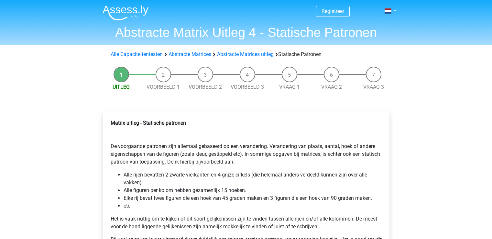
scroll to position [94, 0]
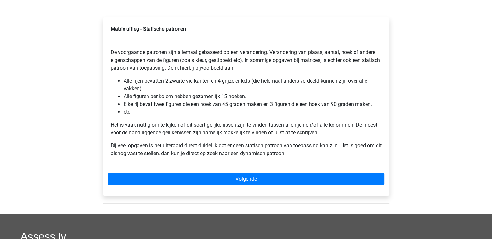
click at [125, 120] on div "Matrix uitleg - Statische patronen De voorgaande patronen zijn allemaal gebasee…" at bounding box center [246, 94] width 276 height 142
click at [133, 115] on div "Matrix uitleg - Statische patronen De voorgaande patronen zijn allemaal gebasee…" at bounding box center [246, 94] width 276 height 142
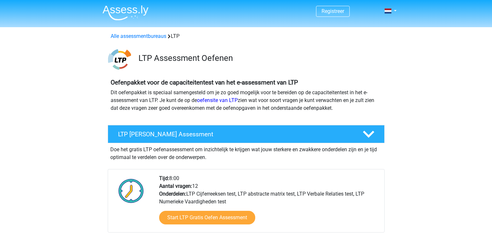
scroll to position [462, 0]
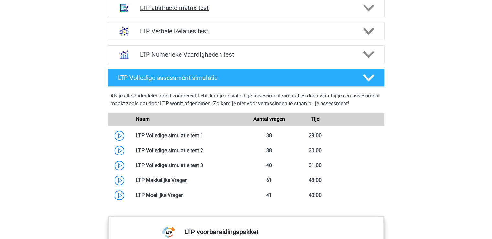
click at [224, 12] on div "LTP abstracte matrix test" at bounding box center [246, 8] width 277 height 18
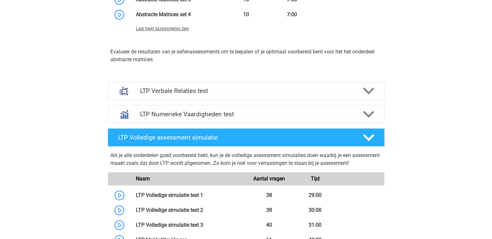
scroll to position [748, 0]
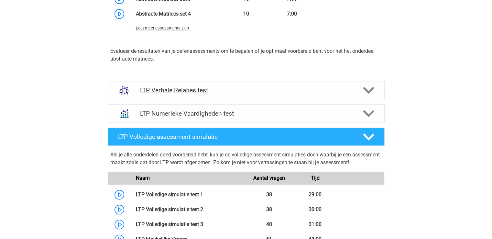
click at [229, 91] on h4 "LTP Verbale Relaties test" at bounding box center [246, 89] width 212 height 7
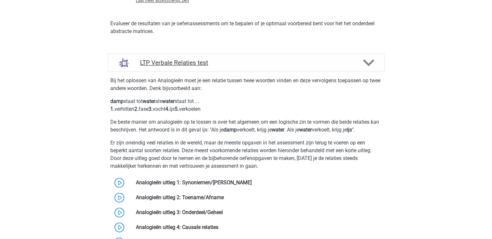
scroll to position [762, 0]
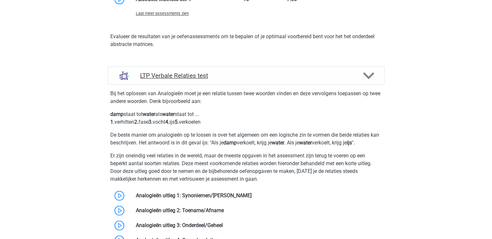
click at [234, 73] on h4 "LTP Verbale Relaties test" at bounding box center [246, 75] width 212 height 7
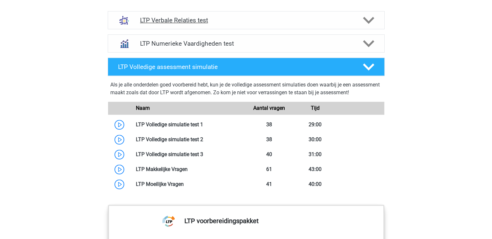
scroll to position [818, 0]
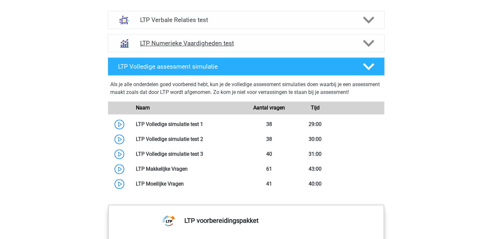
click at [254, 44] on h4 "LTP Numerieke Vaardigheden test" at bounding box center [246, 42] width 212 height 7
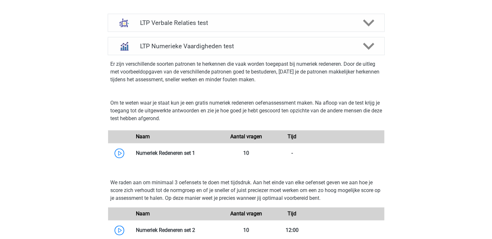
scroll to position [800, 0]
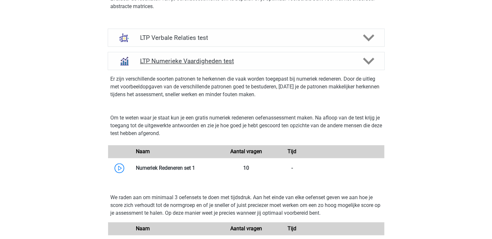
click at [267, 55] on div "LTP Numerieke Vaardigheden test" at bounding box center [246, 61] width 277 height 18
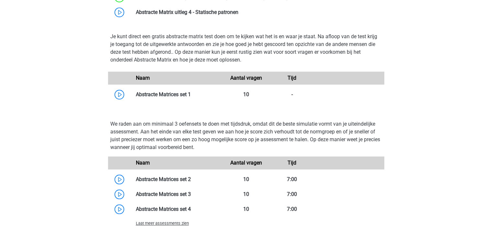
scroll to position [552, 0]
click at [238, 15] on link at bounding box center [238, 12] width 0 height 6
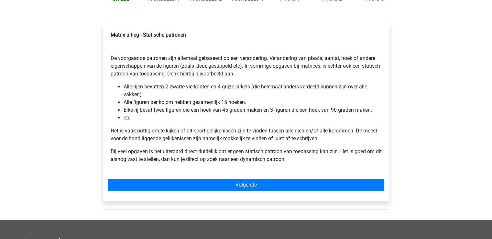
scroll to position [90, 0]
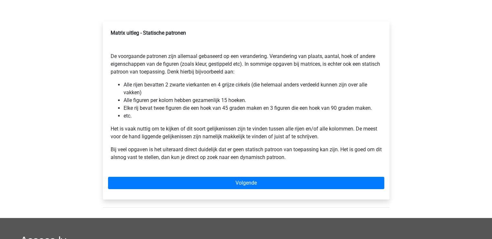
click at [225, 163] on div "Matrix uitleg - Statische patronen De voorgaande patronen zijn allemaal gebasee…" at bounding box center [246, 98] width 276 height 142
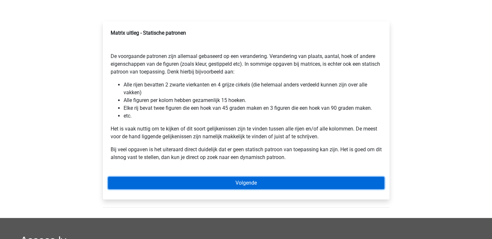
click at [235, 183] on link "Volgende" at bounding box center [246, 183] width 276 height 12
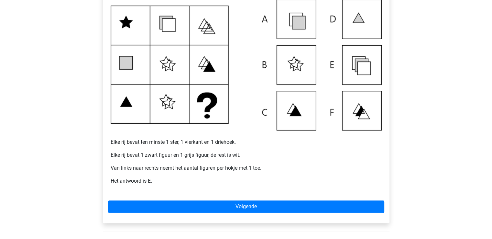
scroll to position [175, 0]
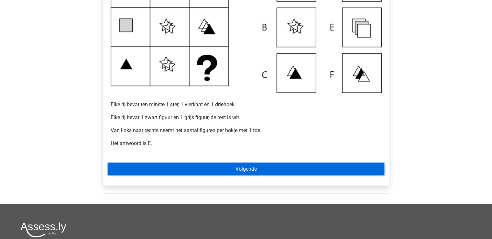
click at [234, 171] on link "Volgende" at bounding box center [246, 169] width 276 height 12
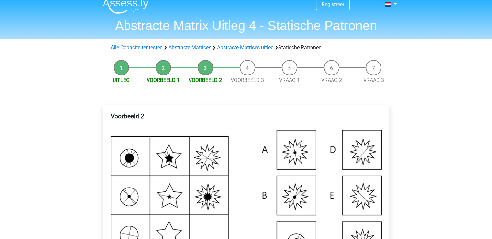
scroll to position [20, 0]
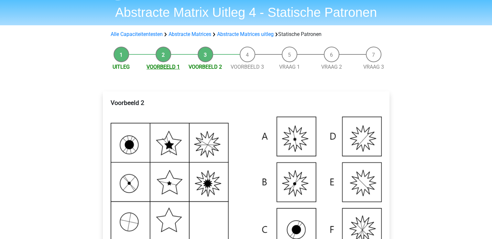
click at [162, 66] on link "Voorbeeld 1" at bounding box center [163, 67] width 33 height 6
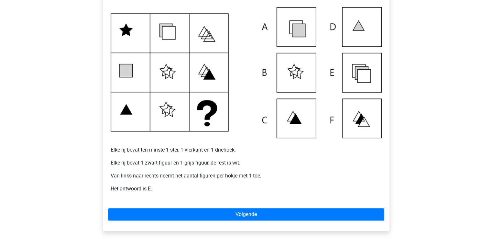
scroll to position [129, 0]
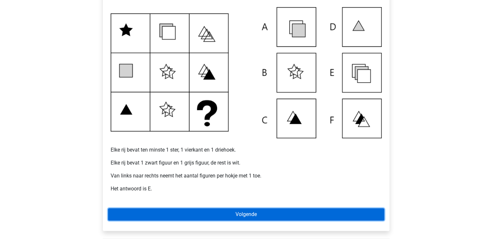
click at [236, 213] on link "Volgende" at bounding box center [246, 214] width 276 height 12
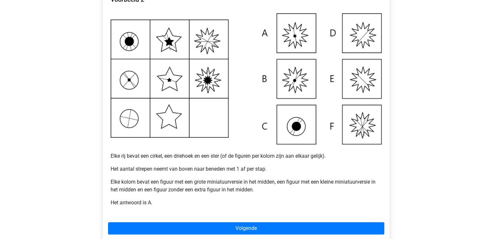
scroll to position [124, 0]
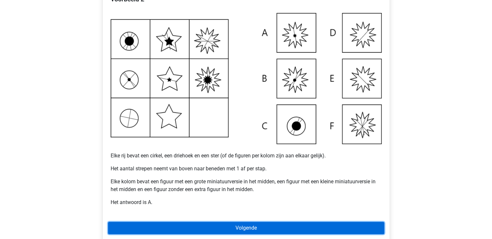
click at [221, 228] on link "Volgende" at bounding box center [246, 228] width 276 height 12
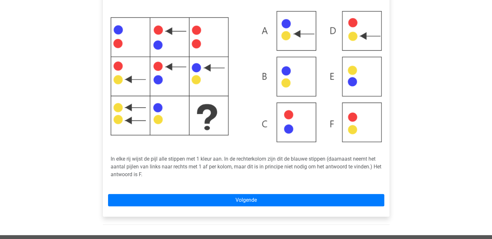
scroll to position [126, 0]
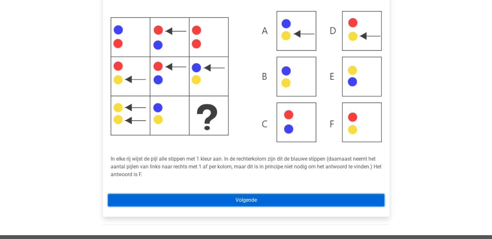
click at [214, 197] on link "Volgende" at bounding box center [246, 200] width 276 height 12
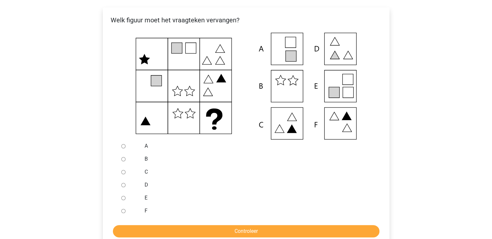
scroll to position [116, 0]
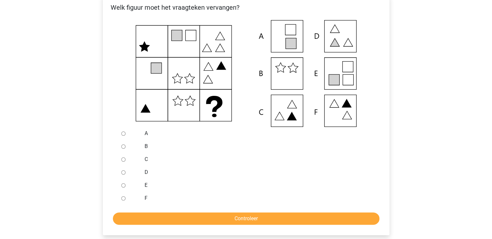
click at [124, 187] on input "E" at bounding box center [123, 185] width 4 height 4
radio input "true"
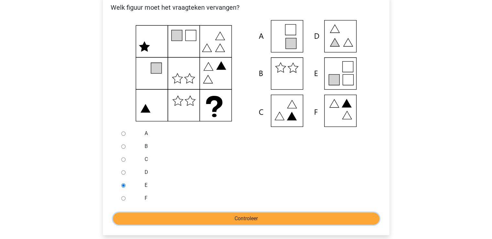
click at [181, 220] on input "Controleer" at bounding box center [246, 218] width 267 height 12
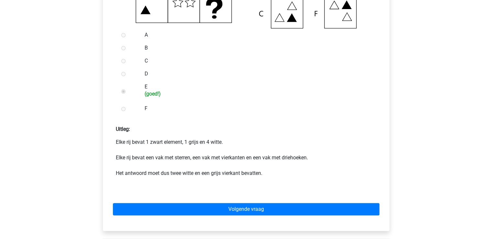
scroll to position [232, 0]
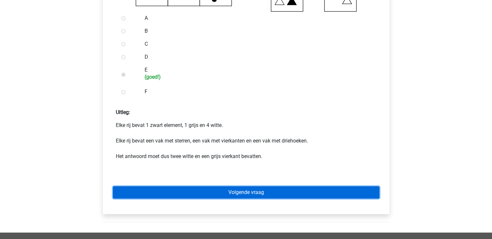
click at [222, 194] on link "Volgende vraag" at bounding box center [246, 192] width 267 height 12
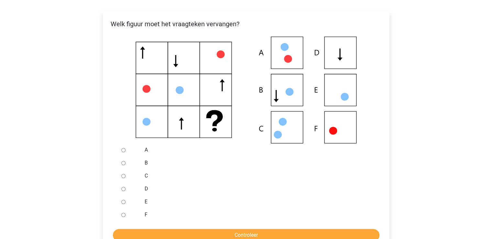
scroll to position [101, 0]
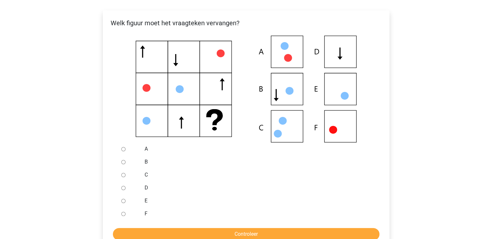
click at [144, 173] on div "C" at bounding box center [257, 174] width 234 height 13
click at [124, 177] on input "C" at bounding box center [123, 175] width 4 height 4
radio input "true"
click at [171, 229] on input "Controleer" at bounding box center [246, 234] width 267 height 12
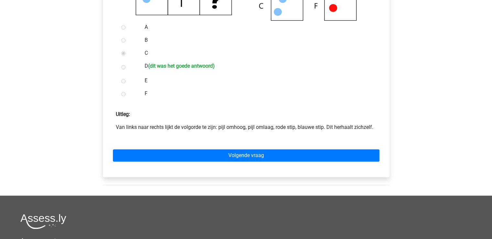
scroll to position [224, 0]
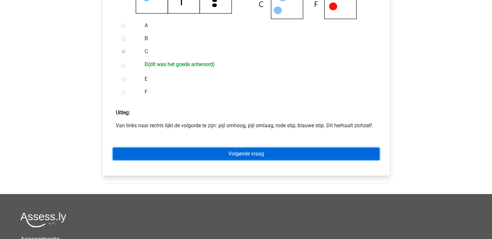
click at [202, 150] on link "Volgende vraag" at bounding box center [246, 153] width 267 height 12
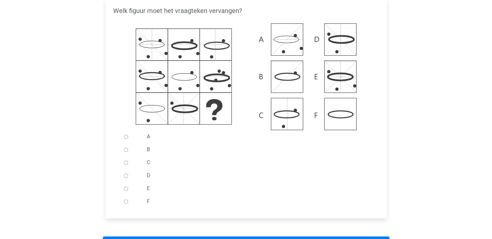
scroll to position [116, 0]
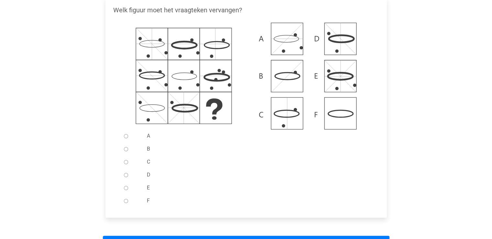
click at [125, 200] on input "F" at bounding box center [126, 201] width 4 height 4
radio input "true"
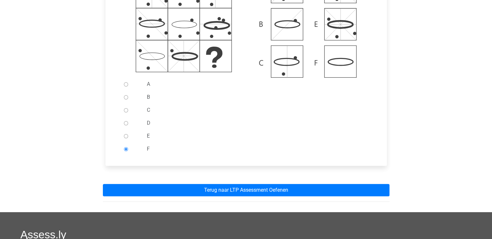
scroll to position [179, 0]
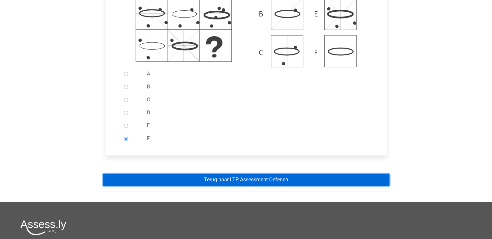
click at [203, 181] on link "Terug naar LTP Assessment Oefenen" at bounding box center [246, 179] width 287 height 12
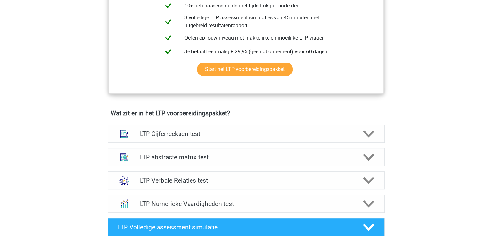
scroll to position [363, 0]
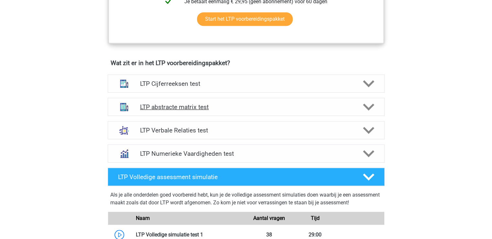
click at [234, 109] on h4 "LTP abstracte matrix test" at bounding box center [246, 106] width 212 height 7
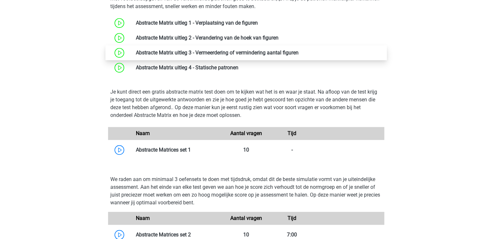
click at [243, 93] on p "Je kunt direct een gratis abstracte matrix test doen om te kijken wat het is en…" at bounding box center [246, 103] width 272 height 31
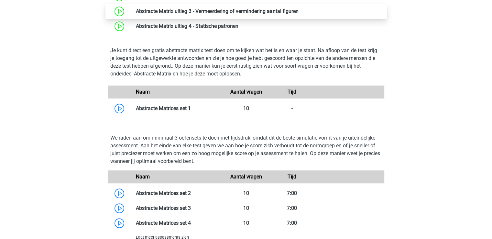
scroll to position [539, 0]
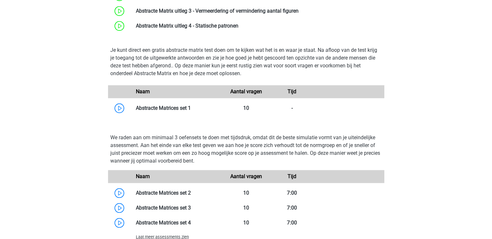
click at [248, 71] on p "Je kunt direct een gratis abstracte matrix test doen om te kijken wat het is en…" at bounding box center [246, 61] width 272 height 31
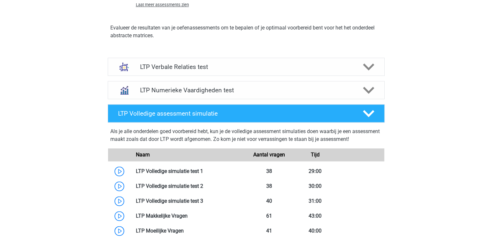
scroll to position [772, 0]
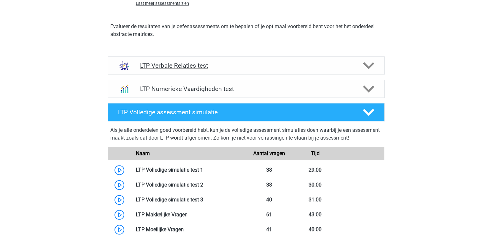
click at [168, 67] on h4 "LTP Verbale Relaties test" at bounding box center [246, 65] width 212 height 7
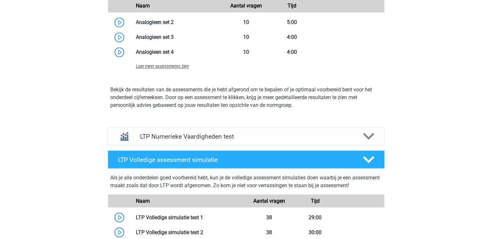
scroll to position [1163, 0]
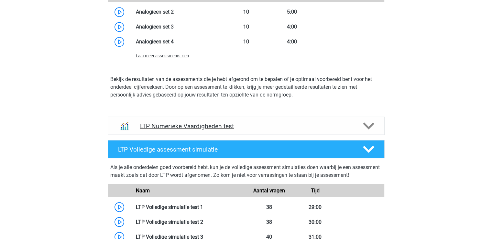
click at [172, 124] on h4 "LTP Numerieke Vaardigheden test" at bounding box center [246, 125] width 212 height 7
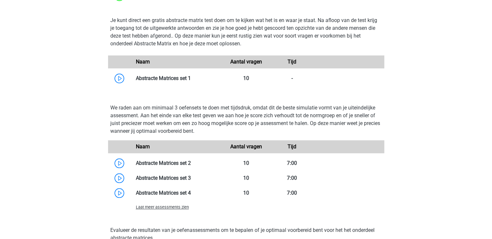
scroll to position [560, 0]
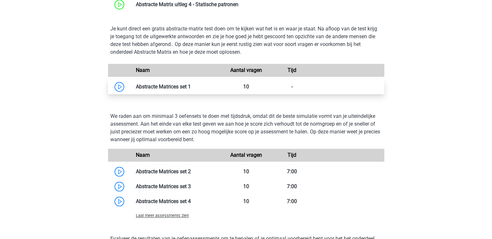
click at [191, 86] on link at bounding box center [191, 86] width 0 height 6
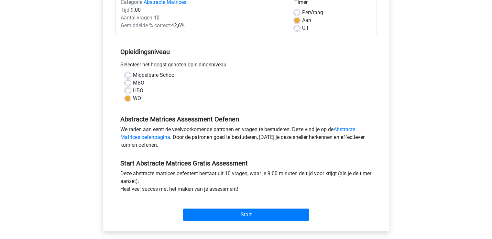
scroll to position [95, 0]
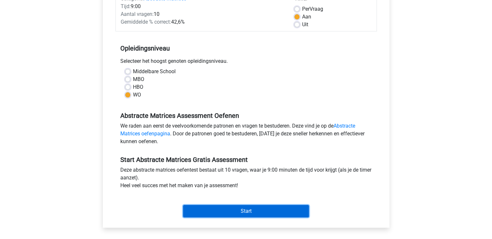
click at [215, 209] on input "Start" at bounding box center [246, 211] width 126 height 12
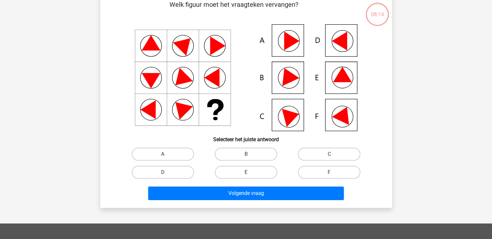
scroll to position [36, 0]
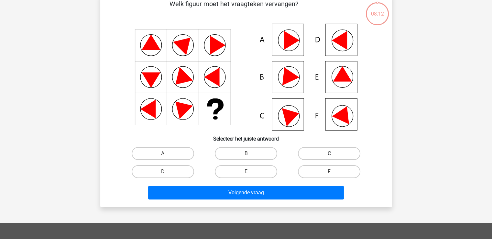
click at [312, 157] on label "C" at bounding box center [329, 153] width 62 height 13
click at [329, 157] on input "C" at bounding box center [331, 155] width 4 height 4
radio input "true"
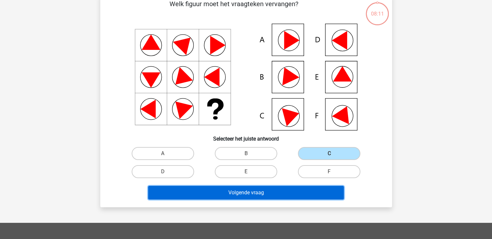
click at [278, 195] on button "Volgende vraag" at bounding box center [246, 193] width 196 height 14
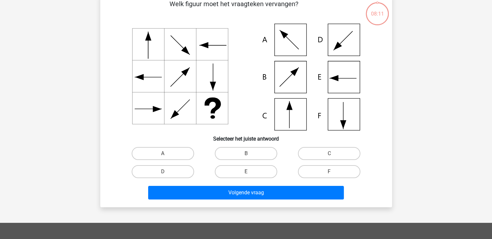
scroll to position [30, 0]
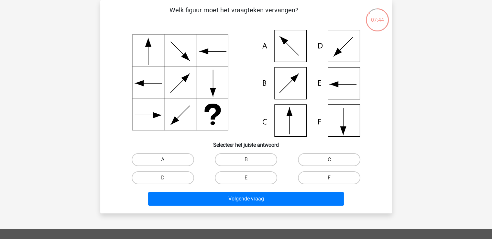
click at [186, 156] on label "A" at bounding box center [163, 159] width 62 height 13
click at [167, 159] on input "A" at bounding box center [165, 161] width 4 height 4
radio input "true"
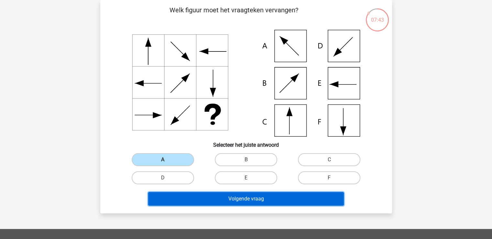
click at [234, 200] on button "Volgende vraag" at bounding box center [246, 199] width 196 height 14
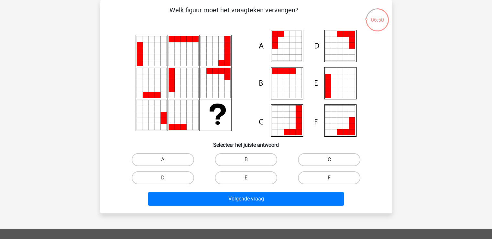
click at [257, 177] on label "E" at bounding box center [246, 177] width 62 height 13
click at [250, 178] on input "E" at bounding box center [248, 180] width 4 height 4
radio input "true"
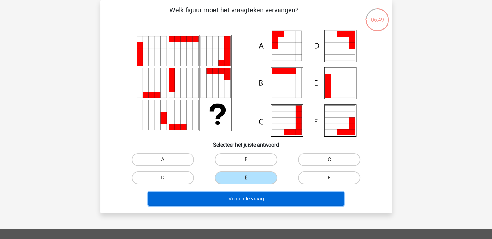
click at [256, 198] on button "Volgende vraag" at bounding box center [246, 199] width 196 height 14
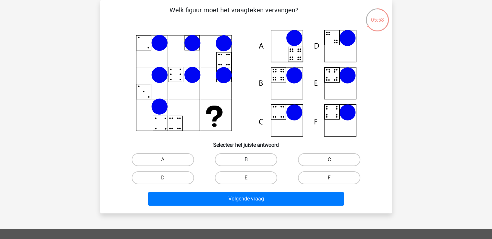
click at [242, 157] on label "B" at bounding box center [246, 159] width 62 height 13
click at [246, 159] on input "B" at bounding box center [248, 161] width 4 height 4
radio input "true"
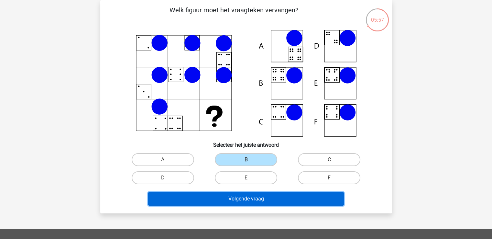
click at [243, 196] on button "Volgende vraag" at bounding box center [246, 199] width 196 height 14
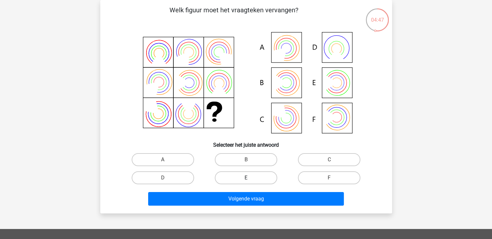
click at [261, 180] on label "E" at bounding box center [246, 177] width 62 height 13
click at [250, 180] on input "E" at bounding box center [248, 180] width 4 height 4
radio input "true"
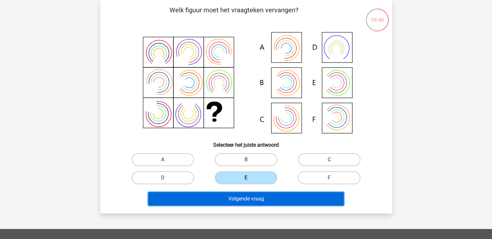
click at [265, 194] on button "Volgende vraag" at bounding box center [246, 199] width 196 height 14
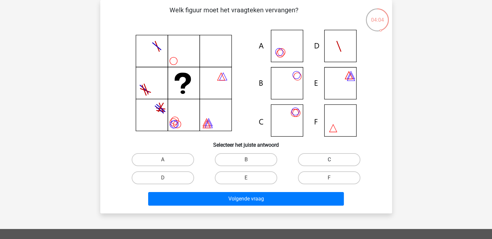
click at [320, 159] on label "C" at bounding box center [329, 159] width 62 height 13
click at [329, 159] on input "C" at bounding box center [331, 161] width 4 height 4
radio input "true"
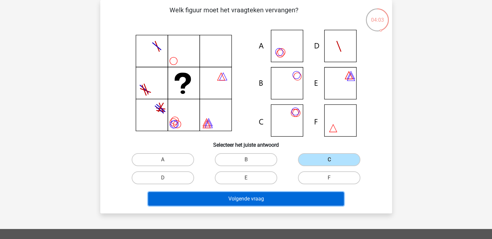
click at [290, 200] on button "Volgende vraag" at bounding box center [246, 199] width 196 height 14
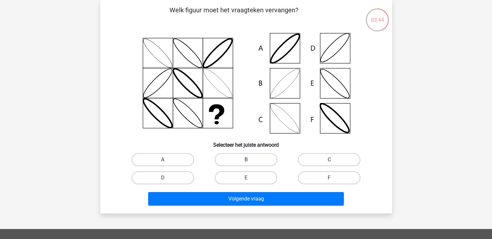
click at [223, 158] on label "B" at bounding box center [246, 159] width 62 height 13
click at [246, 159] on input "B" at bounding box center [248, 161] width 4 height 4
radio input "true"
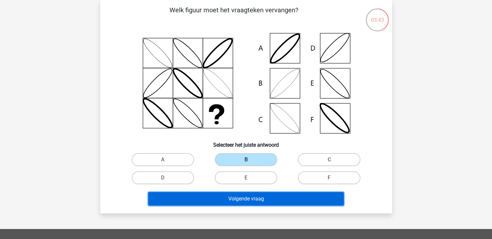
click at [232, 196] on button "Volgende vraag" at bounding box center [246, 199] width 196 height 14
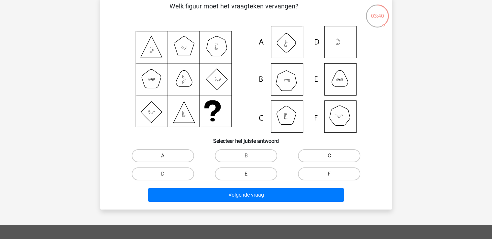
scroll to position [33, 0]
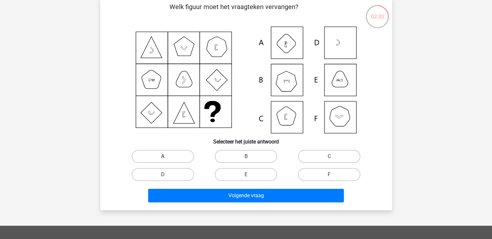
click at [183, 157] on label "A" at bounding box center [163, 156] width 62 height 13
click at [167, 157] on input "A" at bounding box center [165, 158] width 4 height 4
radio input "true"
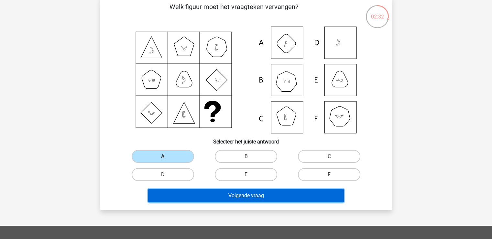
click at [199, 196] on button "Volgende vraag" at bounding box center [246, 196] width 196 height 14
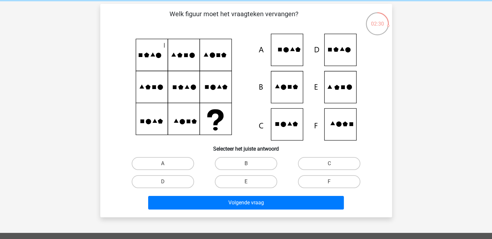
scroll to position [25, 0]
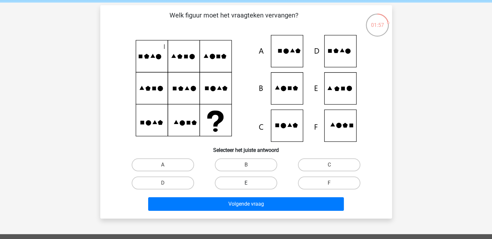
click at [252, 179] on label "E" at bounding box center [246, 182] width 62 height 13
click at [250, 183] on input "E" at bounding box center [248, 185] width 4 height 4
radio input "true"
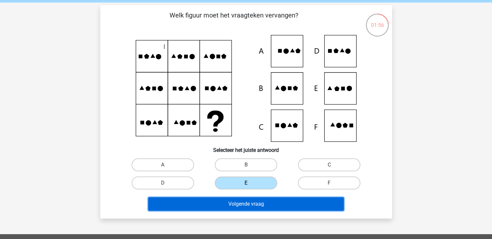
click at [254, 201] on button "Volgende vraag" at bounding box center [246, 204] width 196 height 14
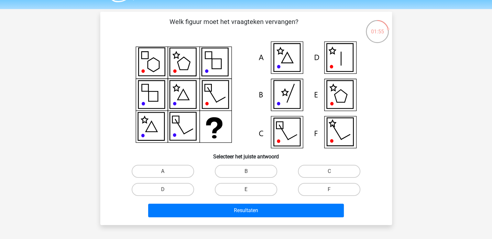
scroll to position [18, 0]
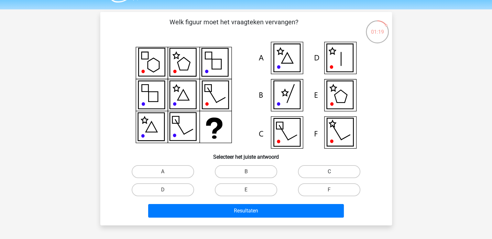
click at [312, 171] on label "C" at bounding box center [329, 171] width 62 height 13
click at [329, 171] on input "C" at bounding box center [331, 173] width 4 height 4
radio input "true"
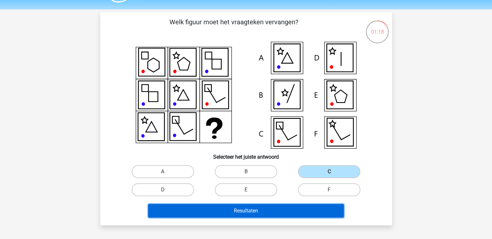
click at [277, 213] on button "Resultaten" at bounding box center [246, 211] width 196 height 14
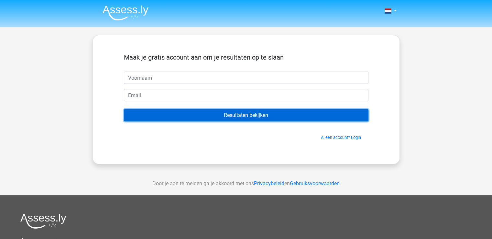
click at [219, 115] on input "Resultaten bekijken" at bounding box center [246, 115] width 245 height 12
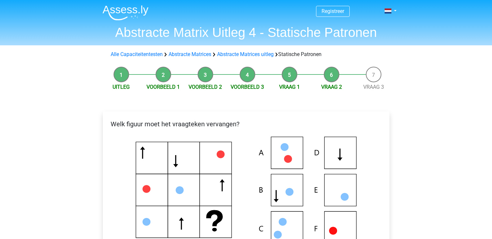
scroll to position [101, 0]
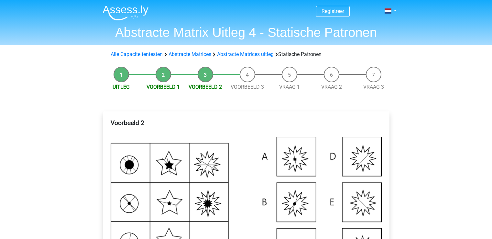
scroll to position [124, 0]
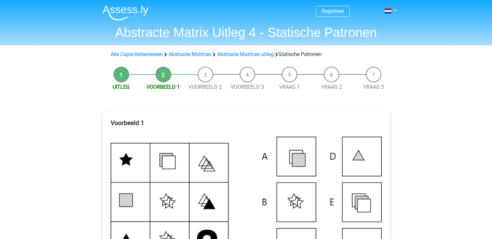
scroll to position [129, 0]
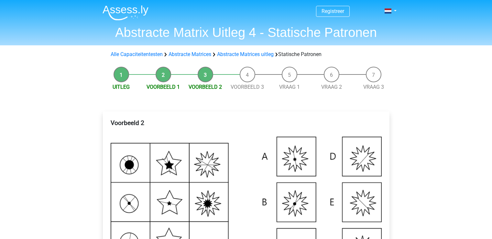
scroll to position [20, 0]
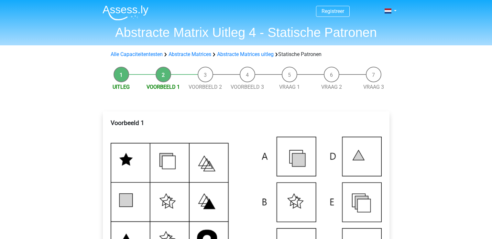
scroll to position [175, 0]
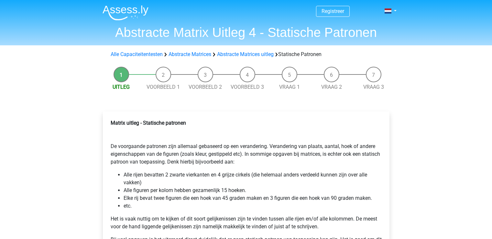
scroll to position [90, 0]
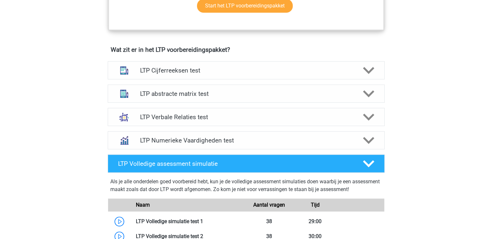
scroll to position [369, 0]
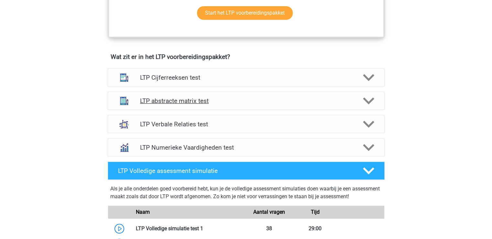
click at [224, 98] on h4 "LTP abstracte matrix test" at bounding box center [246, 100] width 212 height 7
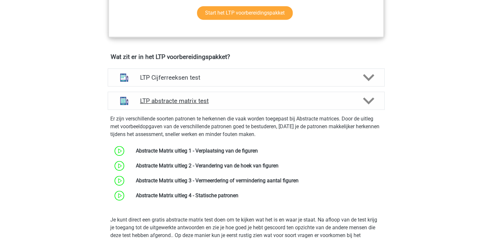
click at [224, 98] on h4 "LTP abstracte matrix test" at bounding box center [246, 100] width 212 height 7
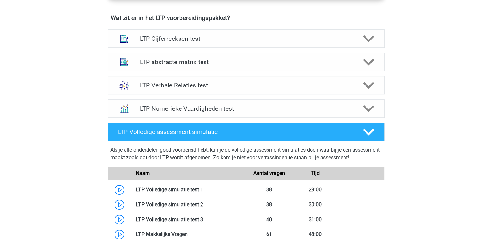
click at [235, 88] on div "LTP Verbale Relaties test" at bounding box center [246, 85] width 277 height 18
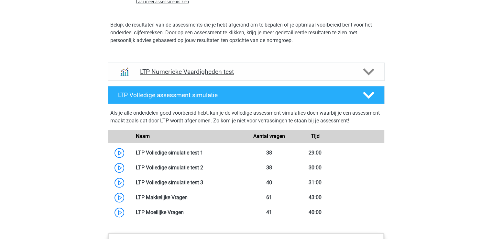
click at [248, 69] on h4 "LTP Numerieke Vaardigheden test" at bounding box center [246, 71] width 212 height 7
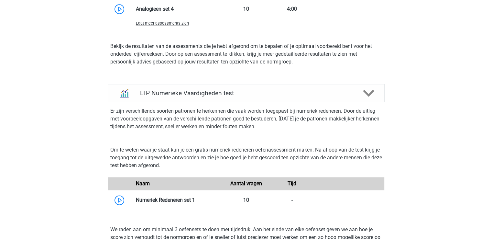
scroll to position [832, 0]
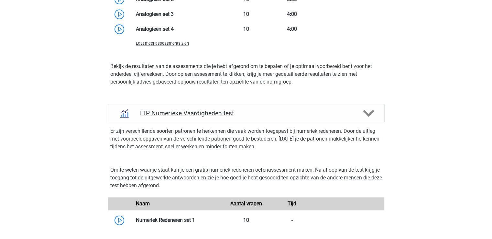
click at [259, 115] on h4 "LTP Numerieke Vaardigheden test" at bounding box center [246, 112] width 212 height 7
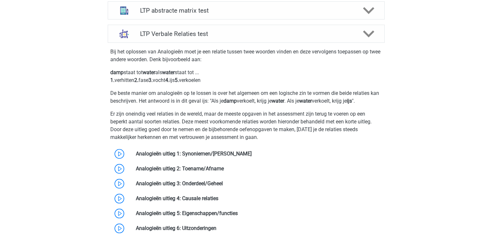
scroll to position [463, 0]
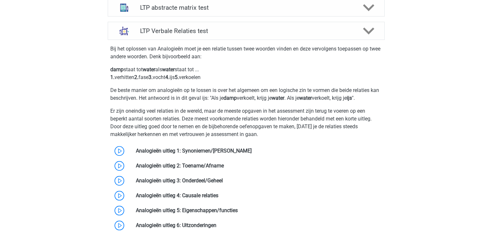
click at [285, 60] on div "Bij het oplossen van Analogieën moet je een relatie tussen twee woorden vinden …" at bounding box center [246, 137] width 282 height 190
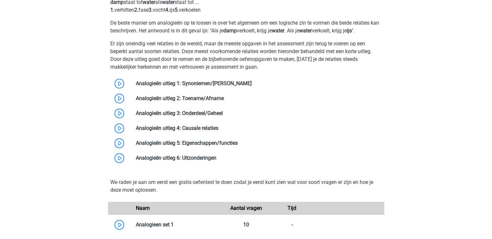
scroll to position [548, 0]
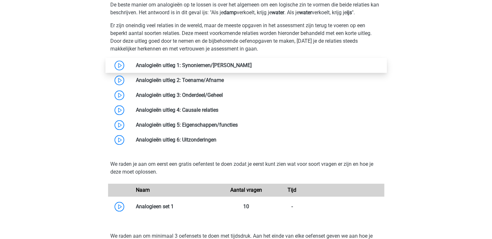
click at [252, 64] on link at bounding box center [252, 65] width 0 height 6
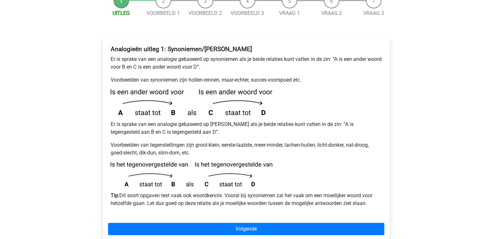
scroll to position [92, 0]
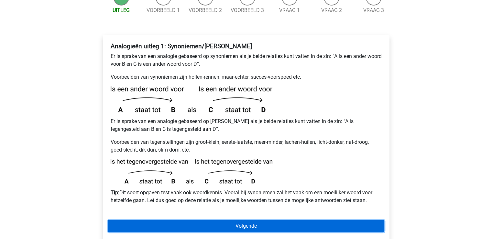
click at [195, 220] on link "Volgende" at bounding box center [246, 226] width 276 height 12
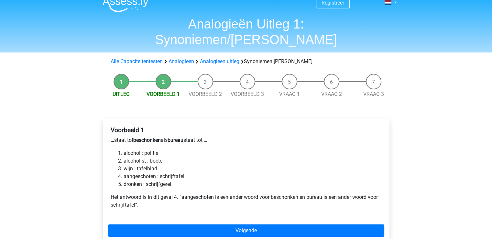
scroll to position [9, 0]
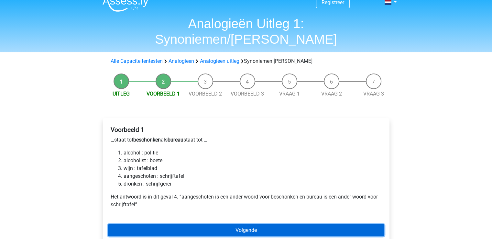
click at [204, 224] on link "Volgende" at bounding box center [246, 230] width 276 height 12
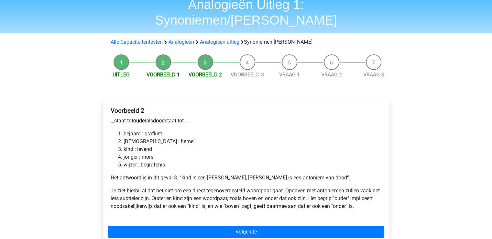
scroll to position [31, 0]
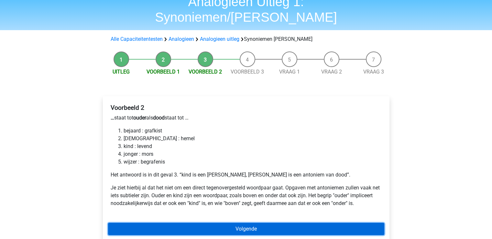
click at [189, 223] on link "Volgende" at bounding box center [246, 229] width 276 height 12
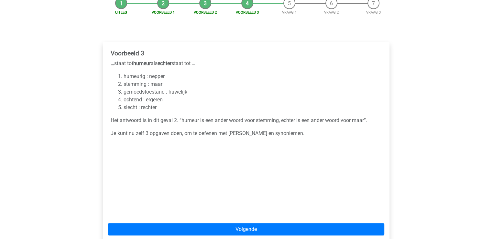
scroll to position [89, 0]
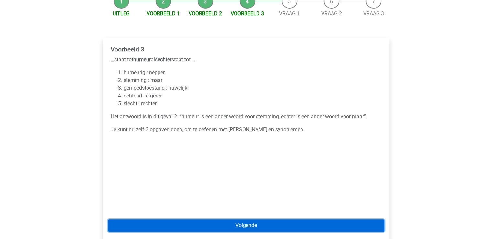
click at [177, 219] on link "Volgende" at bounding box center [246, 225] width 276 height 12
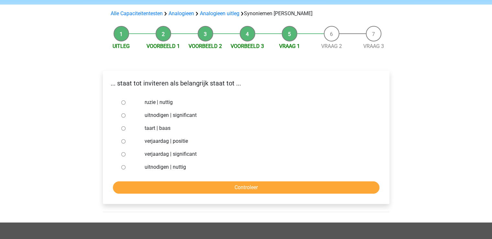
scroll to position [56, 0]
click at [124, 165] on input "uitnodigen | nuttig" at bounding box center [123, 167] width 4 height 4
radio input "true"
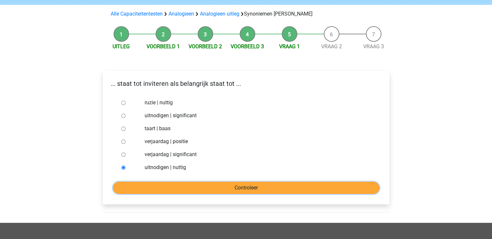
click at [147, 181] on input "Controleer" at bounding box center [246, 187] width 267 height 12
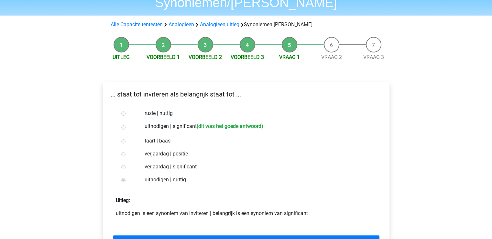
scroll to position [55, 0]
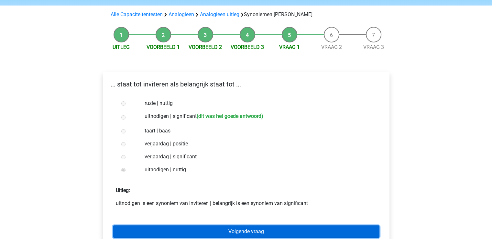
click at [167, 225] on link "Volgende vraag" at bounding box center [246, 231] width 267 height 12
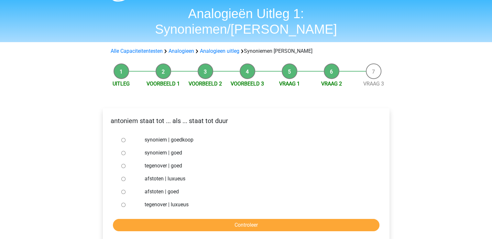
scroll to position [22, 0]
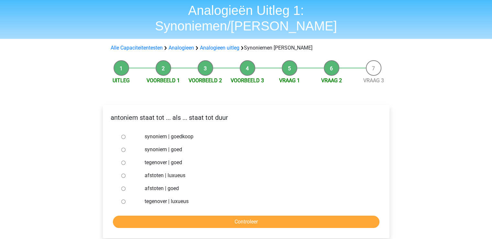
click at [124, 135] on input "synoniem | goedkoop" at bounding box center [123, 137] width 4 height 4
radio input "true"
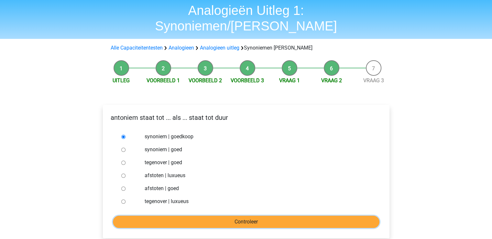
click at [193, 215] on input "Controleer" at bounding box center [246, 221] width 267 height 12
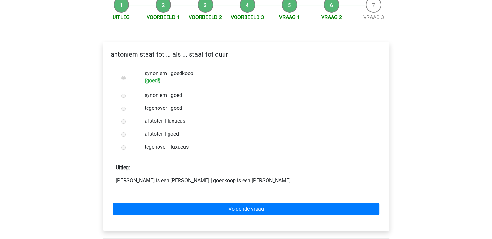
scroll to position [88, 0]
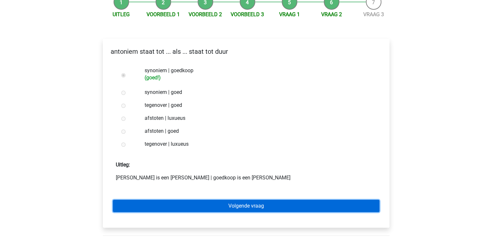
click at [210, 200] on link "Volgende vraag" at bounding box center [246, 206] width 267 height 12
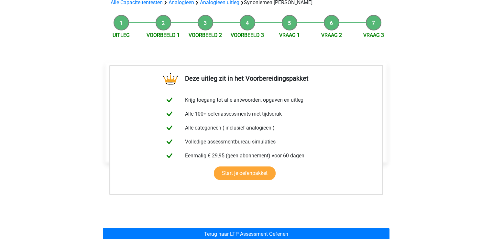
scroll to position [68, 0]
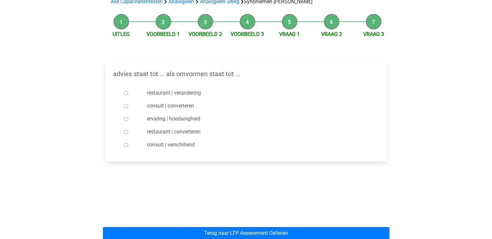
click at [167, 102] on label "consult | converteren" at bounding box center [256, 106] width 219 height 8
click at [128, 104] on input "consult | converteren" at bounding box center [126, 106] width 4 height 4
radio input "true"
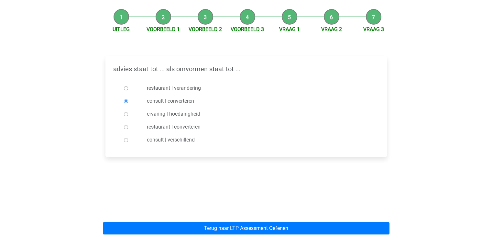
scroll to position [80, 0]
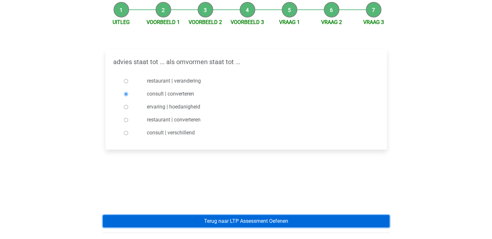
click at [181, 215] on link "Terug naar LTP Assessment Oefenen" at bounding box center [246, 221] width 287 height 12
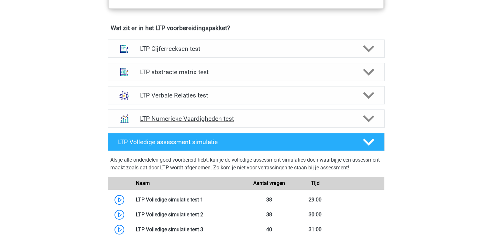
scroll to position [406, 0]
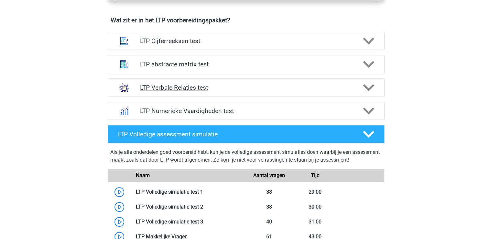
click at [254, 94] on div "LTP Verbale Relaties test" at bounding box center [246, 87] width 277 height 18
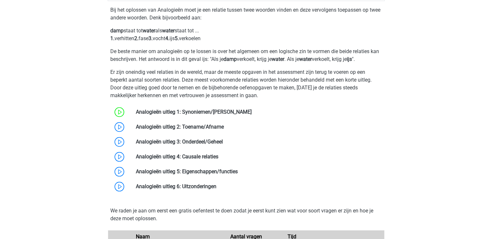
scroll to position [525, 0]
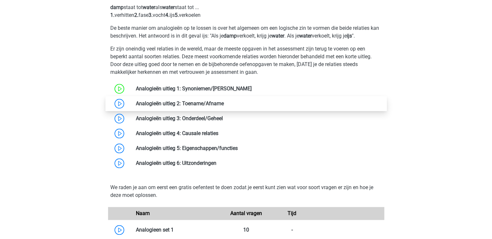
click at [224, 102] on link at bounding box center [224, 103] width 0 height 6
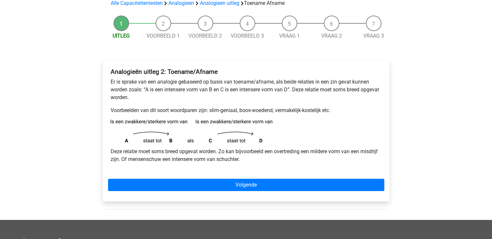
scroll to position [63, 0]
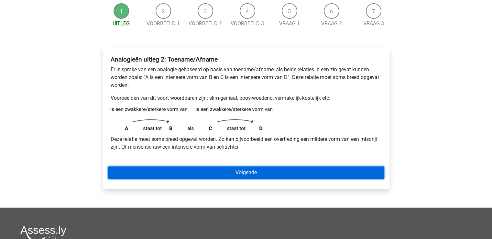
click at [163, 174] on link "Volgende" at bounding box center [246, 172] width 276 height 12
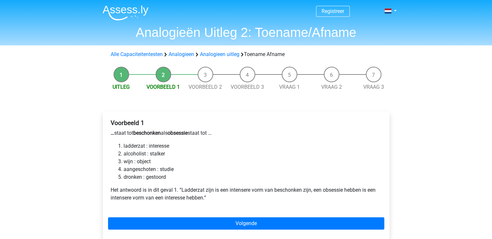
click at [161, 154] on li "alcoholist : stalker" at bounding box center [253, 154] width 258 height 8
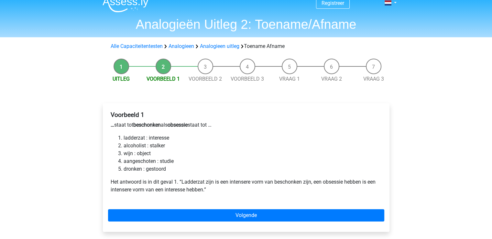
scroll to position [9, 0]
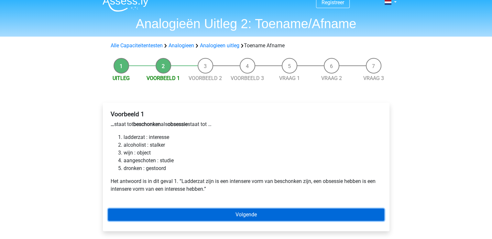
click at [180, 212] on link "Volgende" at bounding box center [246, 214] width 276 height 12
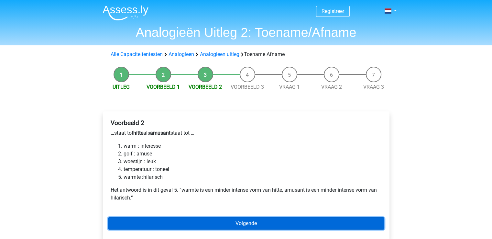
click at [175, 219] on link "Volgende" at bounding box center [246, 223] width 276 height 12
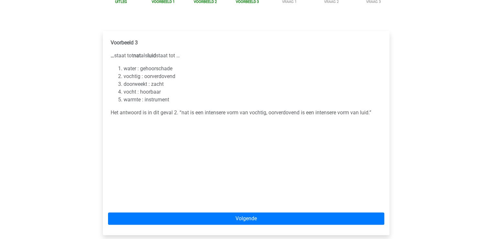
scroll to position [84, 0]
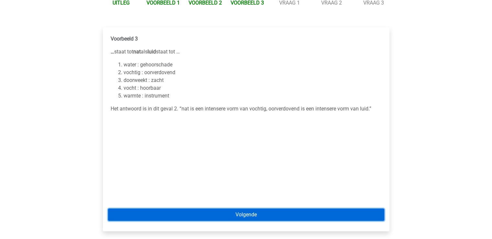
click at [189, 216] on link "Volgende" at bounding box center [246, 214] width 276 height 12
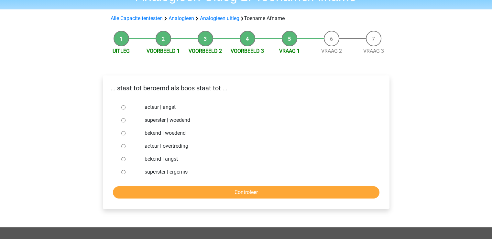
scroll to position [44, 0]
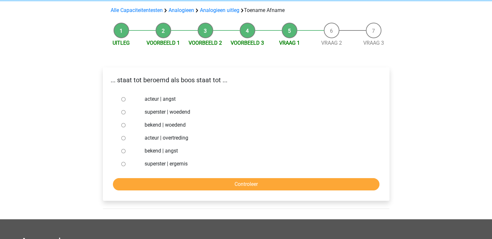
click at [166, 125] on label "bekend | woedend" at bounding box center [257, 125] width 224 height 8
click at [126, 125] on input "bekend | woedend" at bounding box center [123, 125] width 4 height 4
radio input "true"
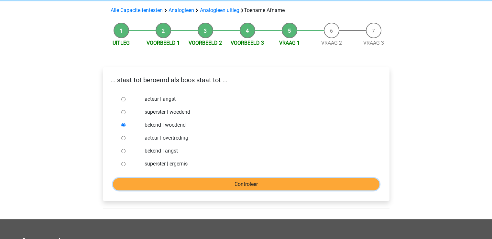
click at [168, 184] on input "Controleer" at bounding box center [246, 184] width 267 height 12
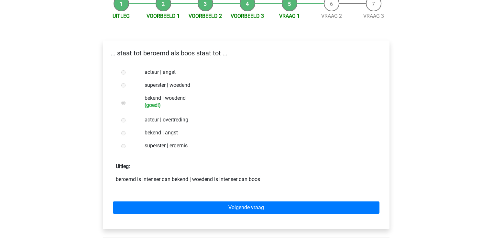
scroll to position [74, 0]
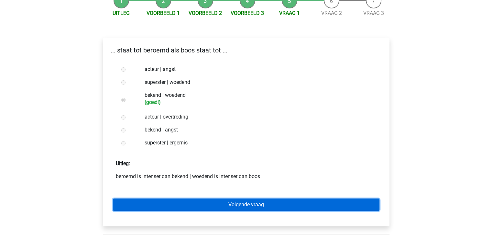
click at [179, 202] on link "Volgende vraag" at bounding box center [246, 204] width 267 height 12
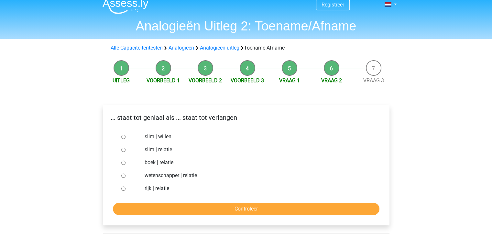
scroll to position [11, 0]
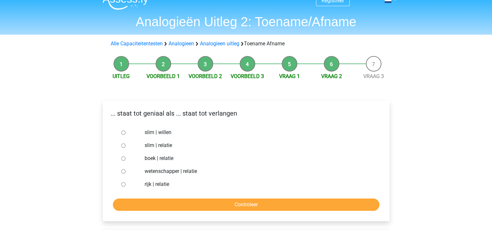
click at [163, 132] on label "slim | willen" at bounding box center [257, 132] width 224 height 8
click at [126, 132] on input "slim | willen" at bounding box center [123, 132] width 4 height 4
radio input "true"
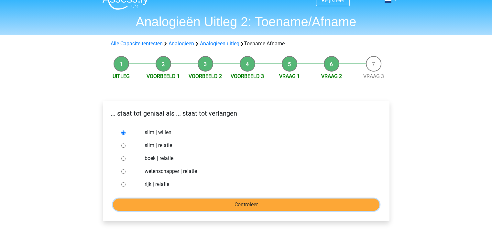
click at [165, 202] on input "Controleer" at bounding box center [246, 204] width 267 height 12
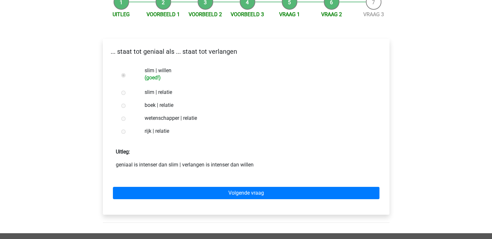
scroll to position [73, 0]
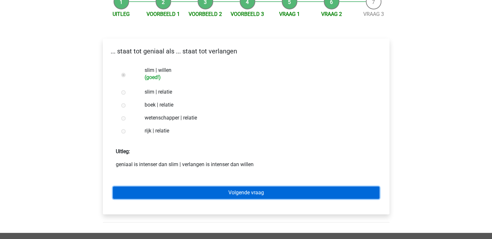
click at [177, 196] on link "Volgende vraag" at bounding box center [246, 192] width 267 height 12
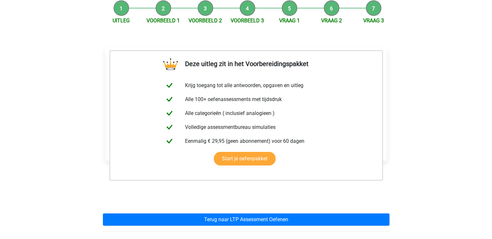
scroll to position [67, 0]
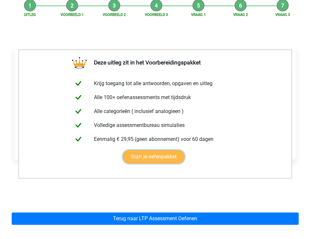
click at [184, 150] on link "Start je oefenpakket" at bounding box center [154, 157] width 62 height 14
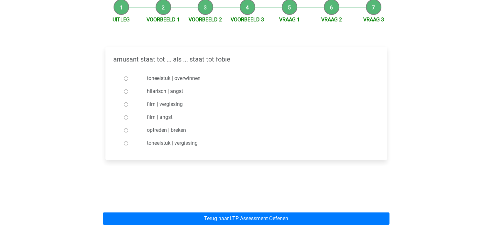
click at [162, 93] on label "hilarisch | angst" at bounding box center [256, 91] width 219 height 8
click at [128, 93] on input "hilarisch | angst" at bounding box center [126, 91] width 4 height 4
radio input "true"
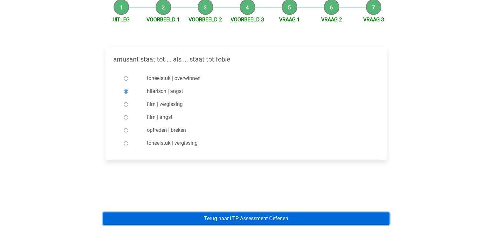
click at [160, 219] on link "Terug naar LTP Assessment Oefenen" at bounding box center [246, 218] width 287 height 12
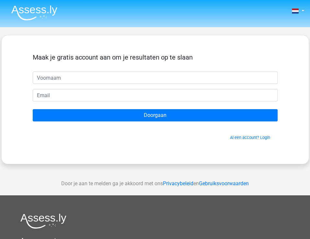
click at [289, 38] on div "Maak je gratis account aan om je resultaten op te slaan Doorgaan Al een account…" at bounding box center [154, 99] width 307 height 129
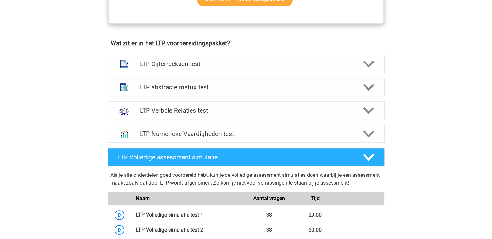
scroll to position [397, 0]
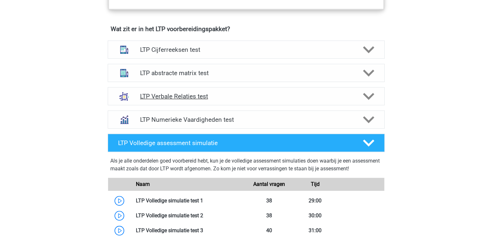
click at [219, 96] on h4 "LTP Verbale Relaties test" at bounding box center [246, 96] width 212 height 7
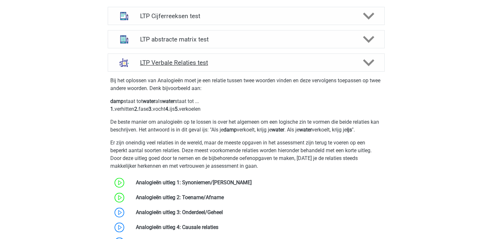
scroll to position [515, 0]
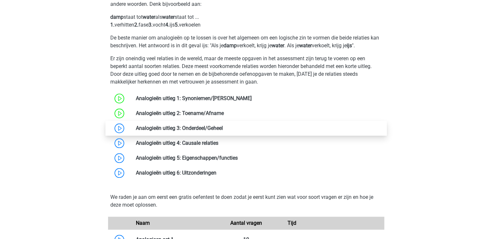
click at [223, 128] on link at bounding box center [223, 128] width 0 height 6
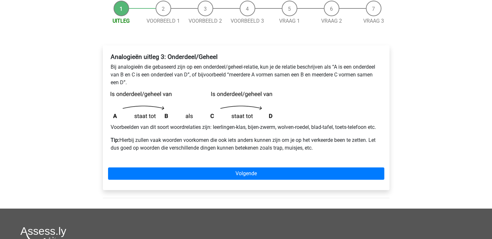
scroll to position [67, 0]
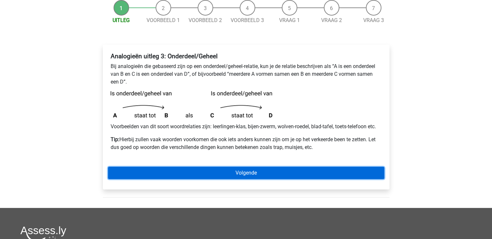
click at [132, 170] on link "Volgende" at bounding box center [246, 173] width 276 height 12
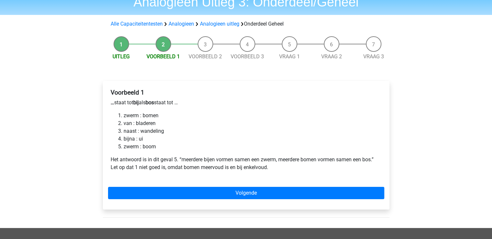
scroll to position [31, 0]
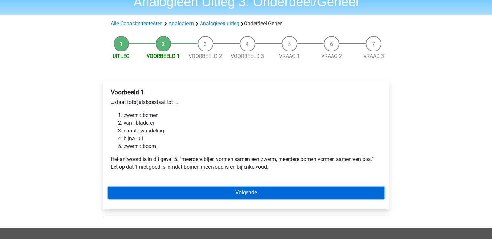
click at [219, 194] on link "Volgende" at bounding box center [246, 192] width 276 height 12
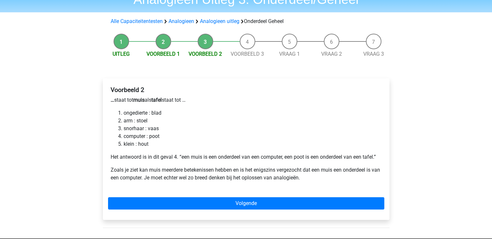
scroll to position [34, 0]
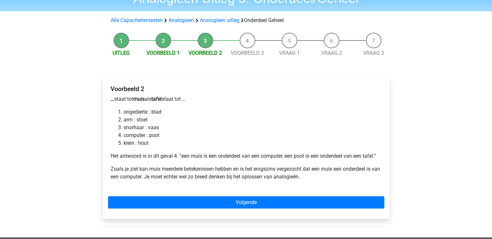
click at [151, 129] on li "snorhaar : vaas" at bounding box center [253, 128] width 258 height 8
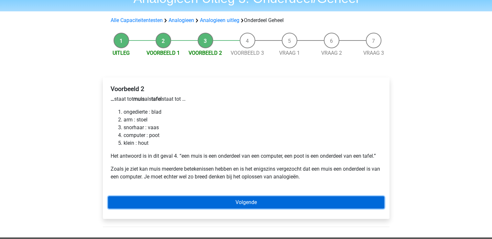
click at [182, 196] on link "Volgende" at bounding box center [246, 202] width 276 height 12
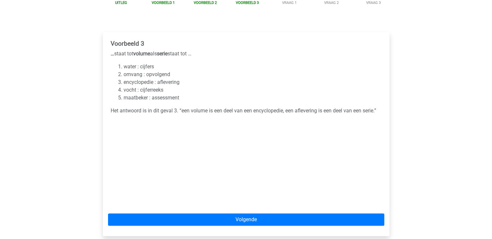
scroll to position [83, 0]
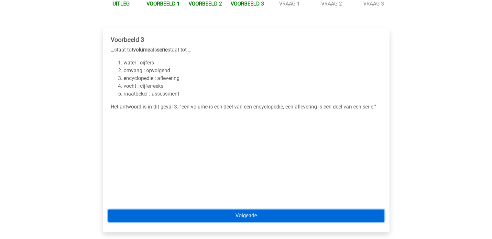
click at [273, 217] on link "Volgende" at bounding box center [246, 215] width 276 height 12
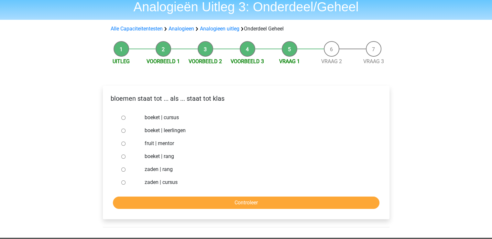
scroll to position [36, 0]
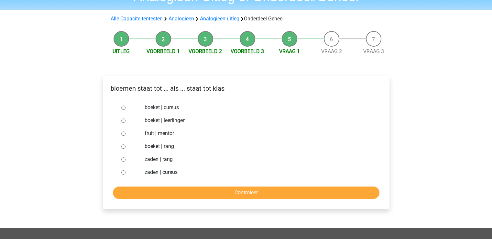
click at [163, 121] on label "boeket | leerlingen" at bounding box center [257, 120] width 224 height 8
click at [126, 121] on input "boeket | leerlingen" at bounding box center [123, 120] width 4 height 4
radio input "true"
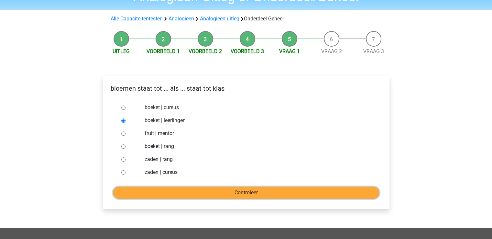
click at [164, 191] on input "Controleer" at bounding box center [246, 192] width 267 height 12
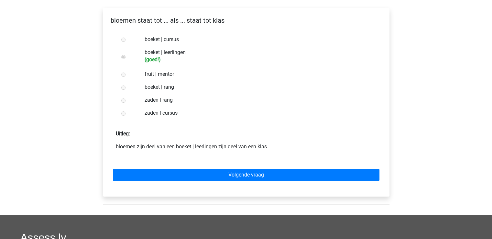
scroll to position [108, 0]
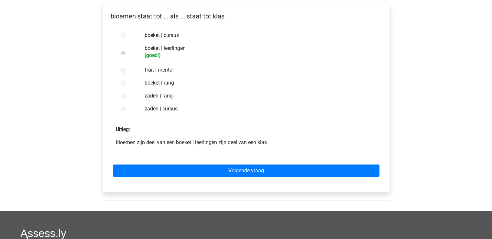
click at [180, 178] on div "Volgende vraag" at bounding box center [246, 169] width 276 height 36
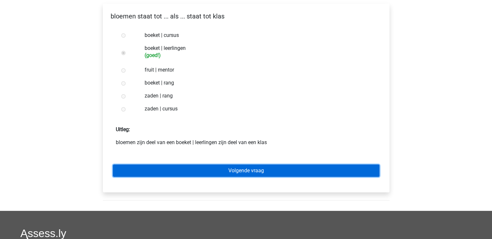
click at [187, 172] on link "Volgende vraag" at bounding box center [246, 170] width 267 height 12
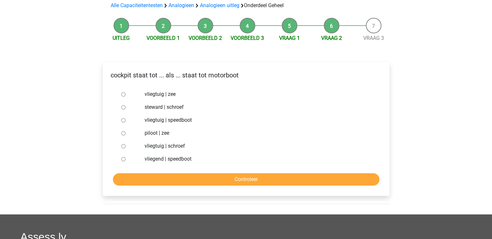
scroll to position [51, 0]
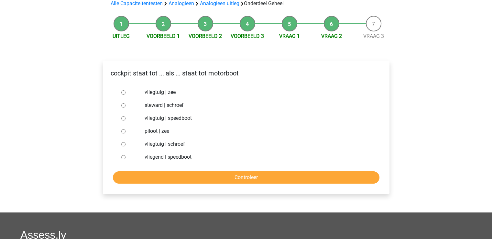
click at [163, 145] on label "vliegtuig | schroef" at bounding box center [257, 144] width 224 height 8
click at [126, 145] on input "vliegtuig | schroef" at bounding box center [123, 144] width 4 height 4
radio input "true"
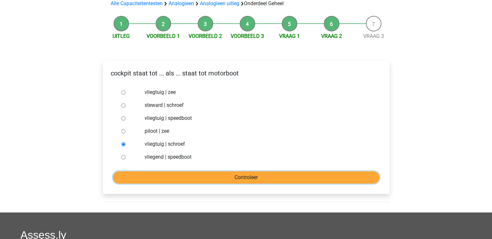
click at [175, 175] on input "Controleer" at bounding box center [246, 177] width 267 height 12
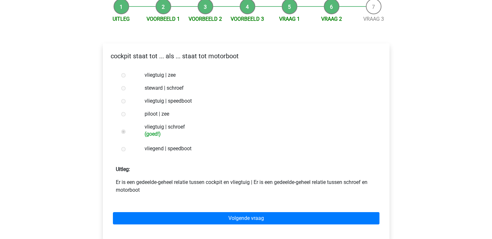
scroll to position [81, 0]
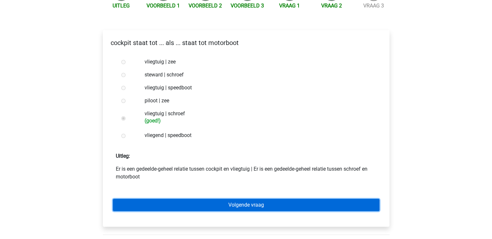
click at [192, 204] on link "Volgende vraag" at bounding box center [246, 205] width 267 height 12
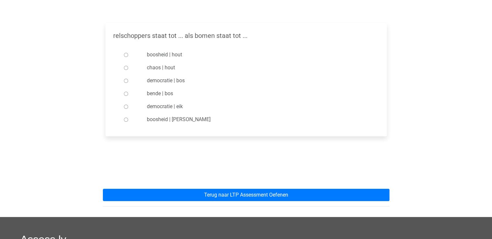
scroll to position [91, 0]
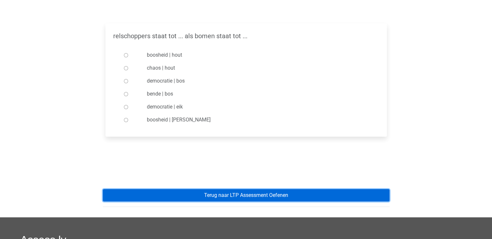
click at [215, 199] on link "Terug naar LTP Assessment Oefenen" at bounding box center [246, 195] width 287 height 12
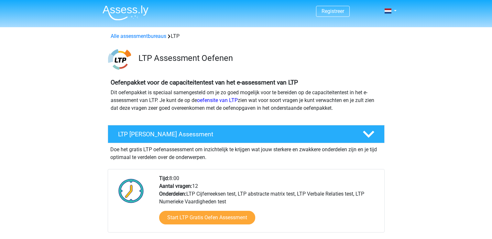
scroll to position [485, 0]
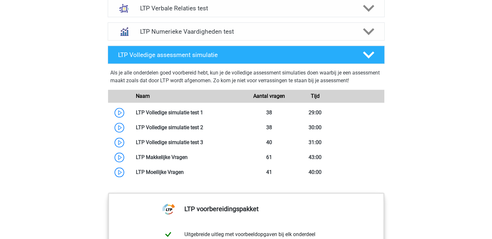
click at [238, 15] on div "LTP Verbale Relaties test" at bounding box center [246, 8] width 277 height 18
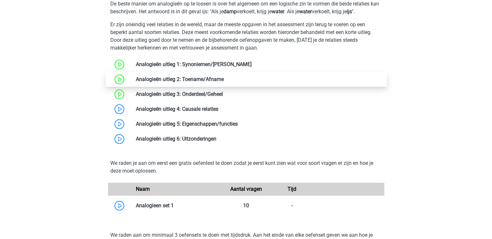
scroll to position [551, 0]
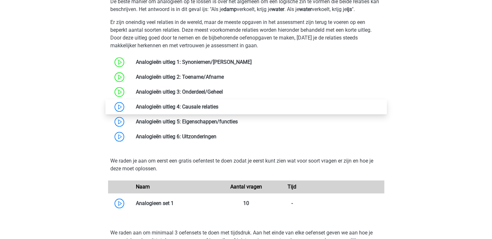
click at [218, 105] on link at bounding box center [218, 107] width 0 height 6
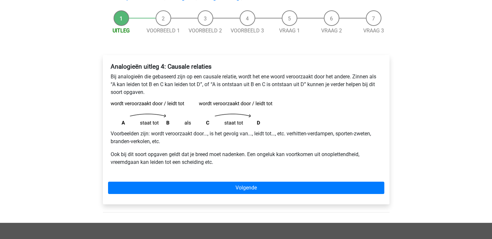
scroll to position [58, 0]
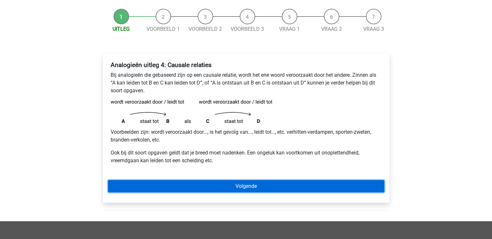
click at [222, 187] on link "Volgende" at bounding box center [246, 186] width 276 height 12
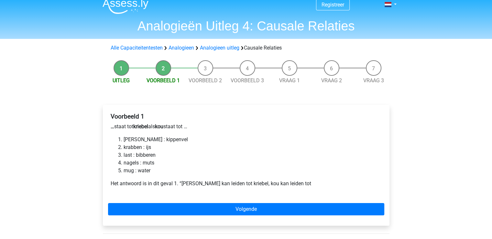
scroll to position [10, 0]
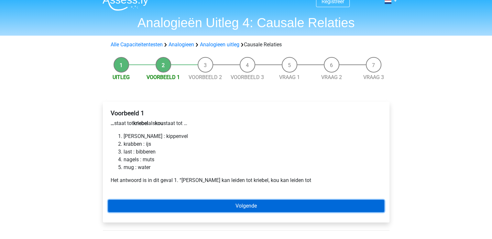
click at [186, 208] on link "Volgende" at bounding box center [246, 206] width 276 height 12
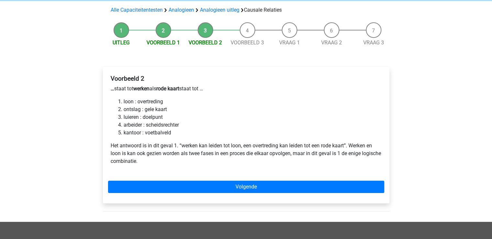
scroll to position [49, 0]
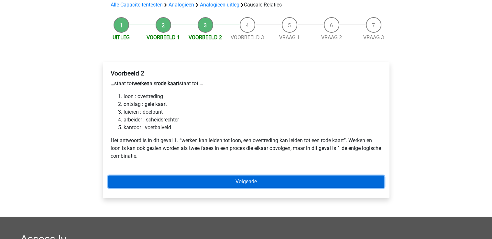
click at [220, 181] on link "Volgende" at bounding box center [246, 181] width 276 height 12
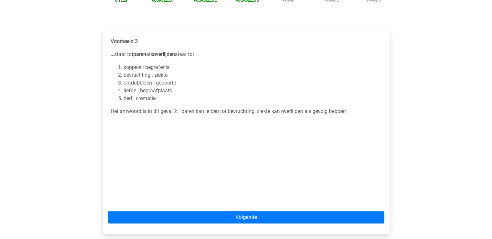
scroll to position [85, 0]
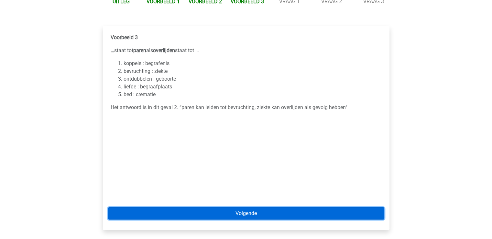
click at [204, 213] on link "Volgende" at bounding box center [246, 213] width 276 height 12
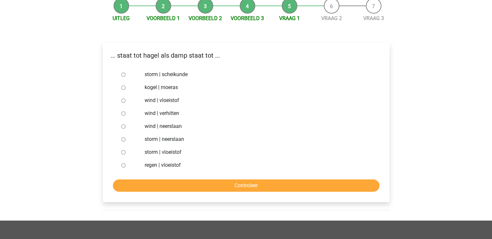
scroll to position [70, 0]
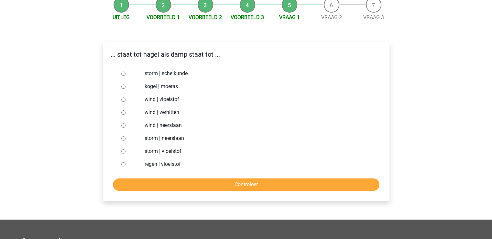
click at [170, 164] on label "regen | vloeistof" at bounding box center [257, 164] width 224 height 8
click at [126, 164] on input "regen | vloeistof" at bounding box center [123, 164] width 4 height 4
radio input "true"
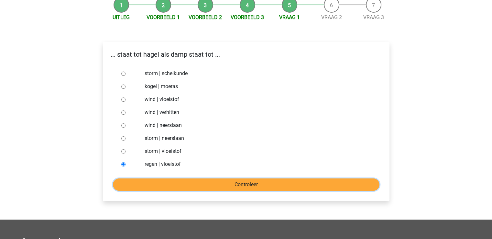
click at [177, 180] on input "Controleer" at bounding box center [246, 184] width 267 height 12
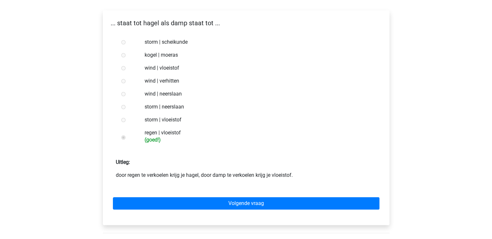
scroll to position [102, 0]
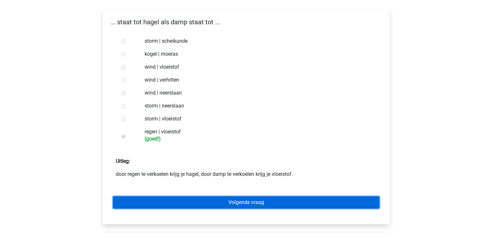
click at [204, 202] on link "Volgende vraag" at bounding box center [246, 202] width 267 height 12
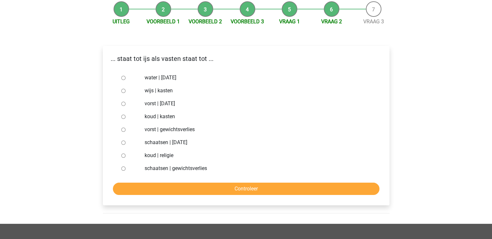
scroll to position [78, 0]
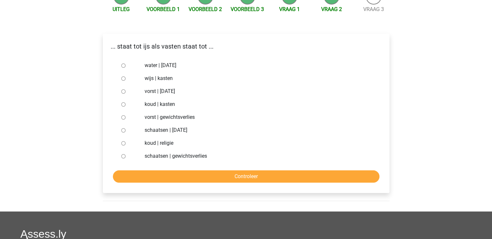
click at [173, 65] on label "water | [DATE]" at bounding box center [257, 65] width 224 height 8
click at [126, 65] on input "water | suikerfeest" at bounding box center [123, 65] width 4 height 4
radio input "true"
click at [166, 119] on label "vorst | gewichtsverlies" at bounding box center [257, 117] width 224 height 8
click at [126, 119] on input "vorst | gewichtsverlies" at bounding box center [123, 117] width 4 height 4
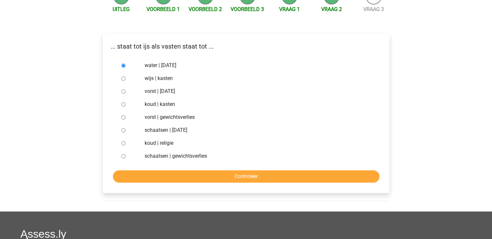
radio input "true"
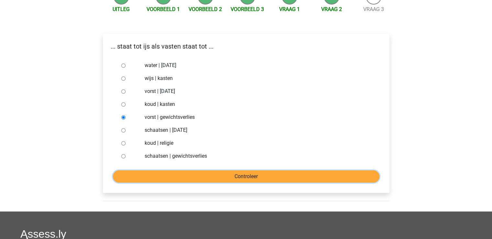
click at [171, 174] on input "Controleer" at bounding box center [246, 176] width 267 height 12
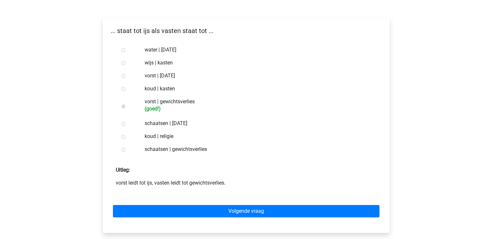
scroll to position [109, 0]
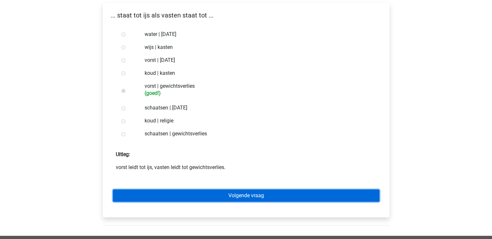
click at [180, 193] on link "Volgende vraag" at bounding box center [246, 195] width 267 height 12
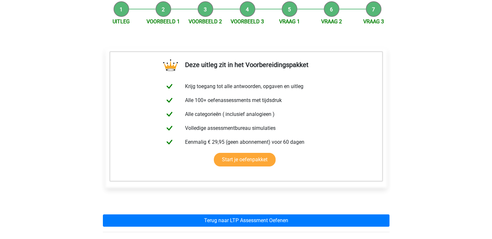
scroll to position [67, 0]
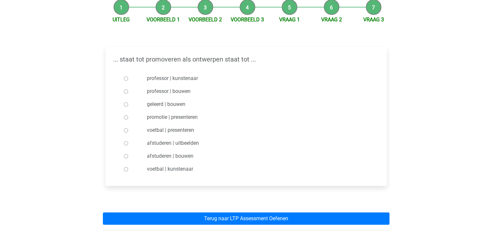
click at [175, 142] on label "afstuderen | uitbeelden" at bounding box center [256, 143] width 219 height 8
click at [128, 142] on input "afstuderen | uitbeelden" at bounding box center [126, 143] width 4 height 4
radio input "true"
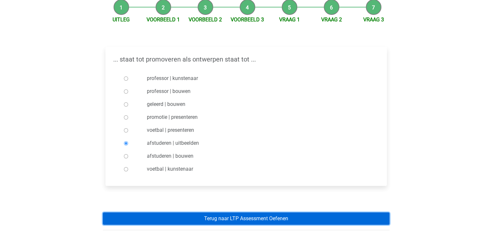
click at [180, 214] on link "Terug naar LTP Assessment Oefenen" at bounding box center [246, 218] width 287 height 12
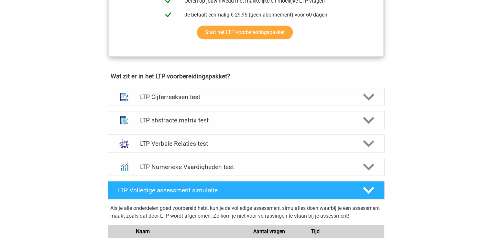
scroll to position [368, 0]
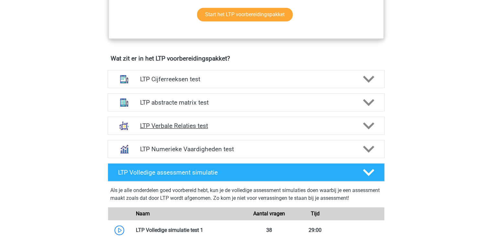
click at [233, 122] on h4 "LTP Verbale Relaties test" at bounding box center [246, 125] width 212 height 7
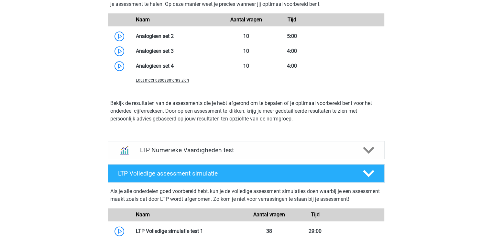
scroll to position [810, 0]
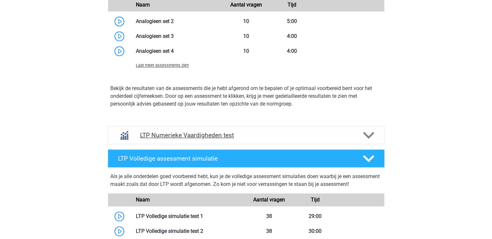
click at [255, 135] on h4 "LTP Numerieke Vaardigheden test" at bounding box center [246, 134] width 212 height 7
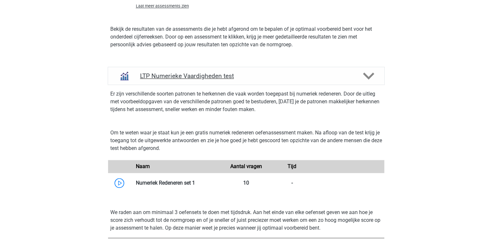
scroll to position [869, 0]
click at [275, 74] on h4 "LTP Numerieke Vaardigheden test" at bounding box center [246, 75] width 212 height 7
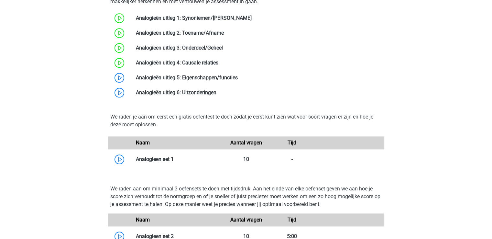
scroll to position [595, 0]
click at [238, 74] on link at bounding box center [238, 77] width 0 height 6
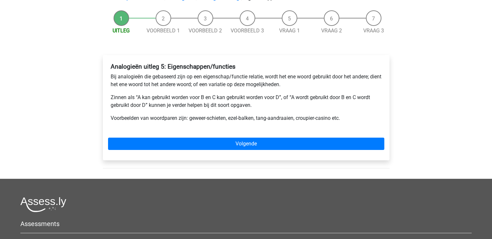
scroll to position [57, 0]
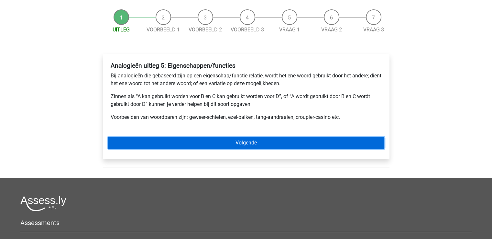
click at [255, 143] on link "Volgende" at bounding box center [246, 143] width 276 height 12
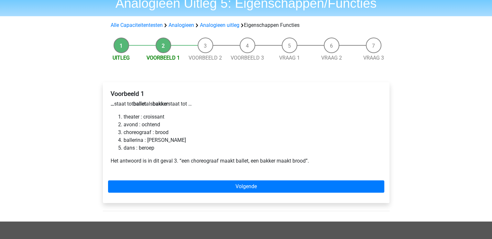
scroll to position [29, 0]
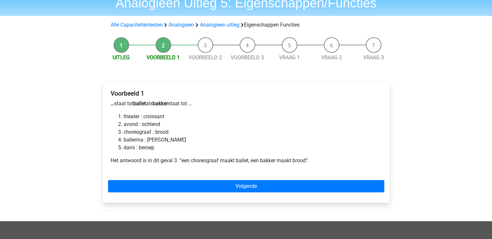
click at [156, 133] on li "choreograaf : brood" at bounding box center [253, 132] width 258 height 8
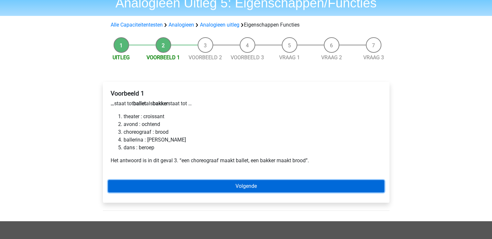
click at [183, 184] on link "Volgende" at bounding box center [246, 186] width 276 height 12
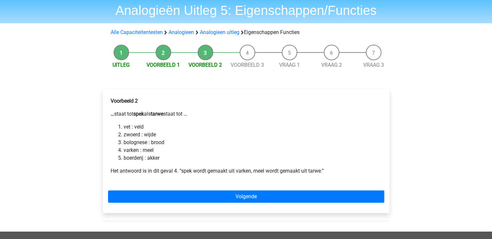
scroll to position [22, 0]
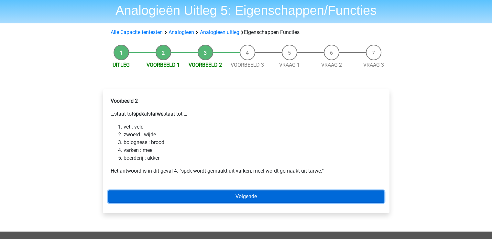
click at [168, 200] on link "Volgende" at bounding box center [246, 196] width 276 height 12
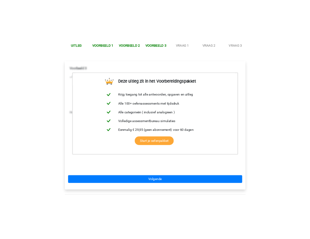
scroll to position [81, 0]
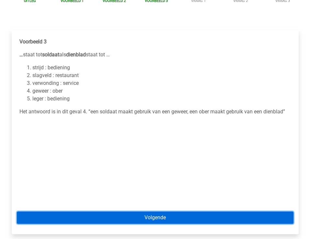
click at [110, 215] on link "Volgende" at bounding box center [155, 217] width 276 height 12
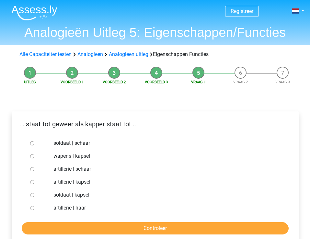
scroll to position [15, 0]
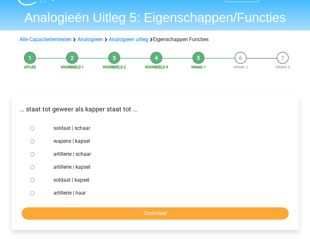
click at [85, 127] on label "soldaat | schaar" at bounding box center [165, 128] width 224 height 8
click at [34, 127] on input "soldaat | schaar" at bounding box center [32, 128] width 4 height 4
radio input "true"
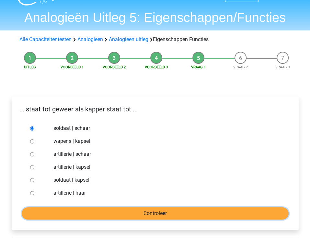
click at [102, 215] on input "Controleer" at bounding box center [155, 213] width 267 height 12
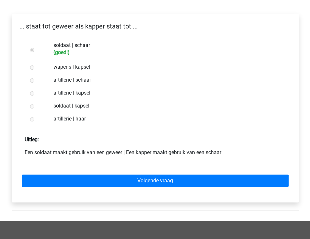
scroll to position [98, 0]
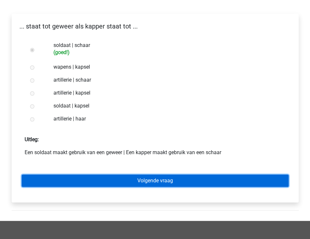
click at [124, 183] on link "Volgende vraag" at bounding box center [155, 180] width 267 height 12
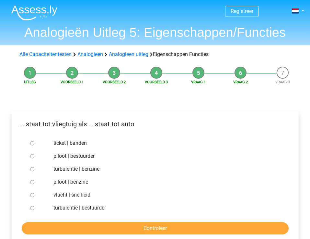
scroll to position [60, 0]
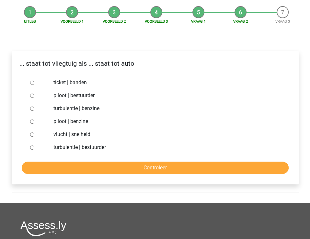
click at [78, 97] on label "piloot | bestuurder" at bounding box center [165, 96] width 224 height 8
click at [34, 97] on input "piloot | bestuurder" at bounding box center [32, 95] width 4 height 4
radio input "true"
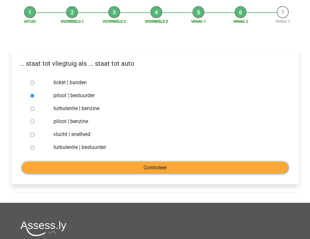
click at [72, 163] on input "Controleer" at bounding box center [155, 167] width 267 height 12
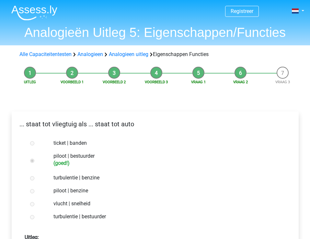
scroll to position [106, 0]
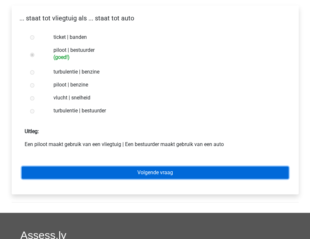
click at [102, 176] on link "Volgende vraag" at bounding box center [155, 172] width 267 height 12
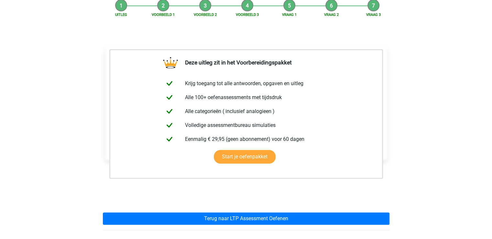
scroll to position [67, 0]
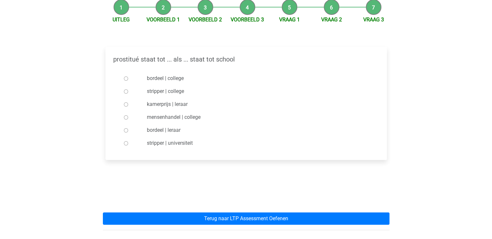
click at [180, 79] on label "bordeel | college" at bounding box center [256, 78] width 219 height 8
click at [128, 79] on input "bordeel | college" at bounding box center [126, 78] width 4 height 4
radio input "true"
click at [173, 131] on label "bordeel | leraar" at bounding box center [256, 130] width 219 height 8
click at [128, 131] on input "bordeel | leraar" at bounding box center [126, 130] width 4 height 4
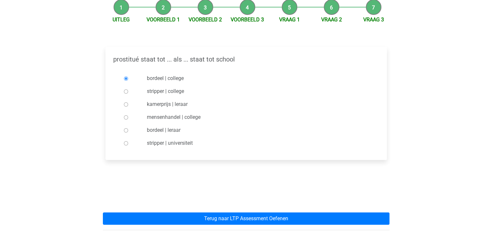
radio input "true"
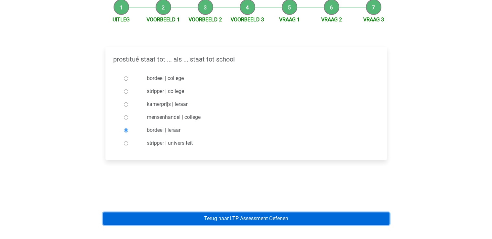
click at [172, 216] on link "Terug naar LTP Assessment Oefenen" at bounding box center [246, 218] width 287 height 12
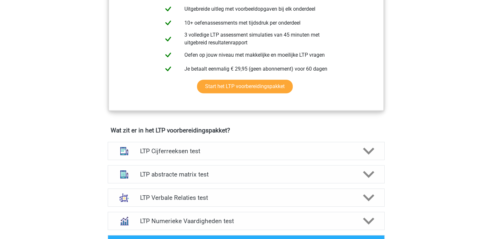
scroll to position [384, 0]
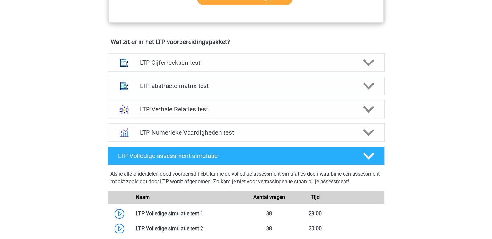
click at [215, 109] on h4 "LTP Verbale Relaties test" at bounding box center [246, 108] width 212 height 7
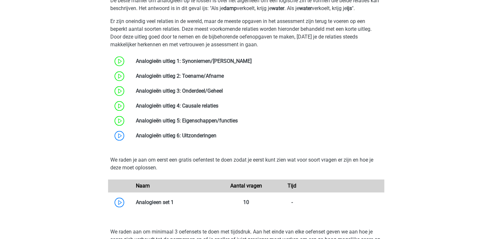
scroll to position [568, 0]
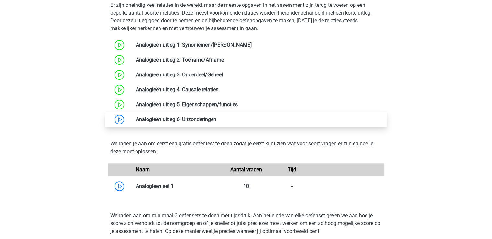
click at [216, 121] on link at bounding box center [216, 119] width 0 height 6
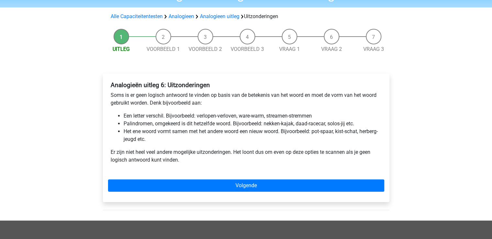
scroll to position [56, 0]
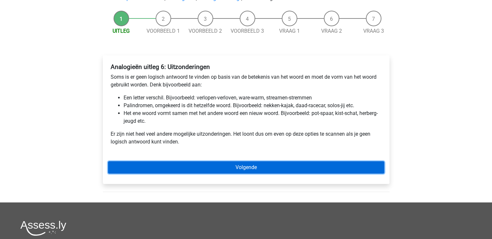
click at [207, 166] on link "Volgende" at bounding box center [246, 167] width 276 height 12
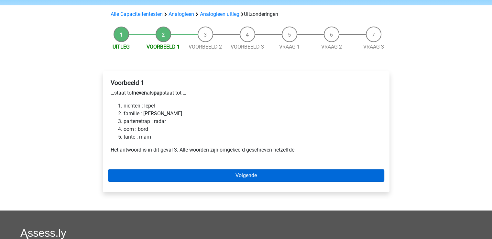
scroll to position [41, 0]
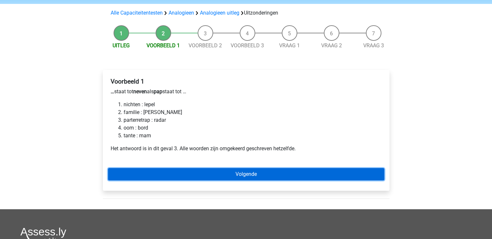
click at [182, 176] on link "Volgende" at bounding box center [246, 174] width 276 height 12
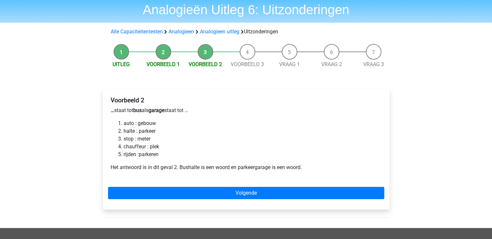
scroll to position [24, 0]
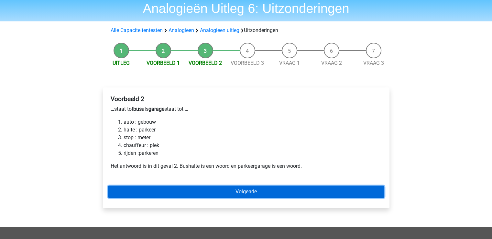
click at [158, 185] on link "Volgende" at bounding box center [246, 191] width 276 height 12
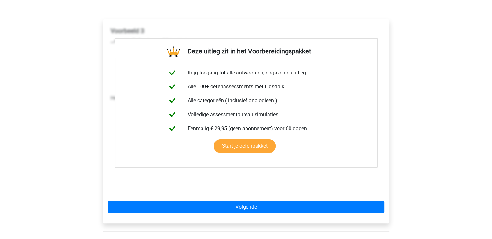
scroll to position [92, 0]
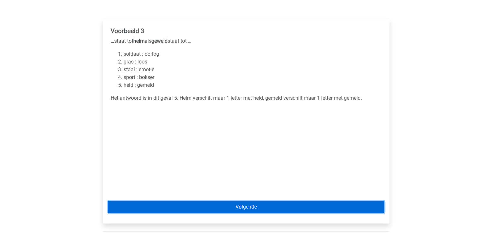
click at [172, 203] on link "Volgende" at bounding box center [246, 207] width 276 height 12
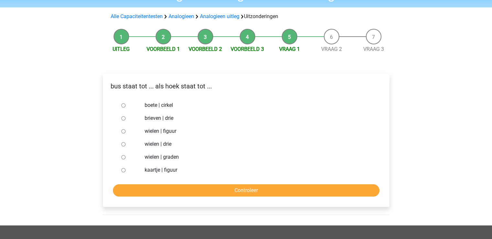
scroll to position [38, 0]
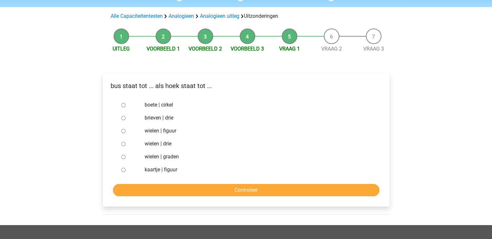
click at [164, 144] on label "wielen | drie" at bounding box center [257, 144] width 224 height 8
click at [126, 144] on input "wielen | drie" at bounding box center [123, 144] width 4 height 4
radio input "true"
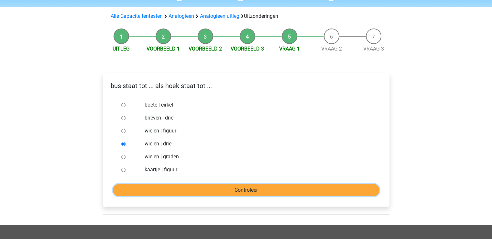
click at [163, 189] on input "Controleer" at bounding box center [246, 190] width 267 height 12
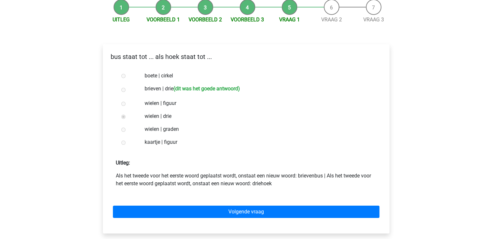
scroll to position [71, 0]
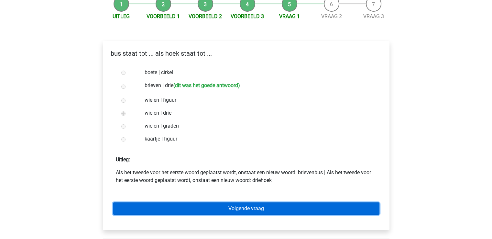
click at [176, 211] on link "Volgende vraag" at bounding box center [246, 208] width 267 height 12
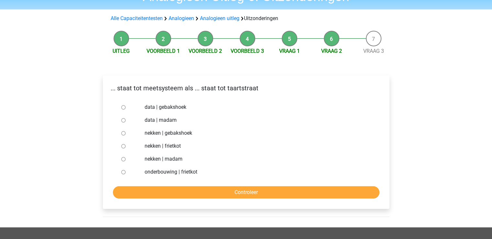
scroll to position [36, 0]
click at [173, 158] on label "nekken | madam" at bounding box center [257, 159] width 224 height 8
click at [126, 158] on input "nekken | madam" at bounding box center [123, 159] width 4 height 4
radio input "true"
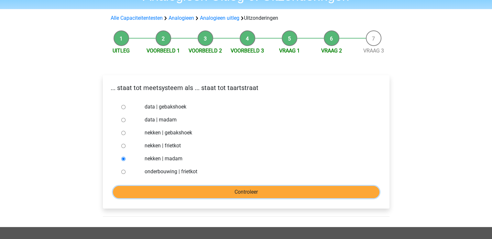
click at [176, 194] on input "Controleer" at bounding box center [246, 192] width 267 height 12
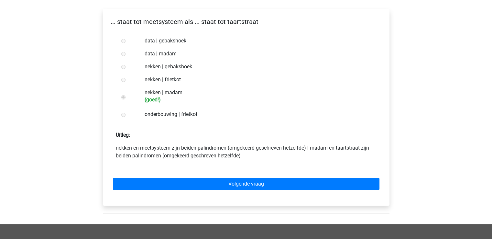
scroll to position [103, 0]
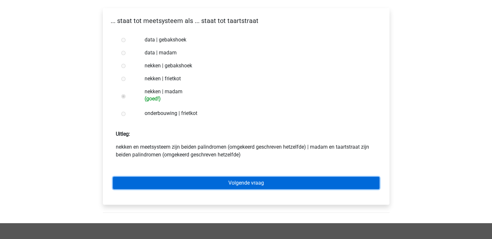
click at [181, 184] on link "Volgende vraag" at bounding box center [246, 183] width 267 height 12
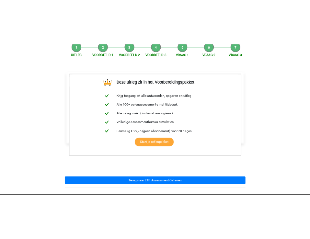
scroll to position [70, 0]
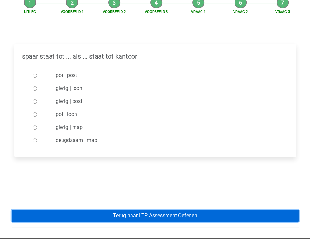
click at [160, 216] on link "Terug naar LTP Assessment Oefenen" at bounding box center [155, 215] width 287 height 12
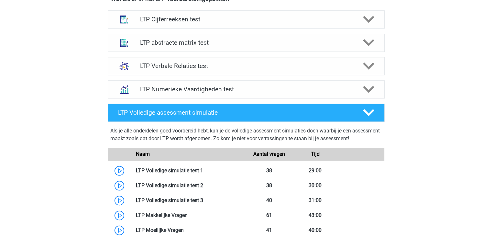
scroll to position [427, 0]
click at [297, 90] on h4 "LTP Numerieke Vaardigheden test" at bounding box center [246, 89] width 212 height 7
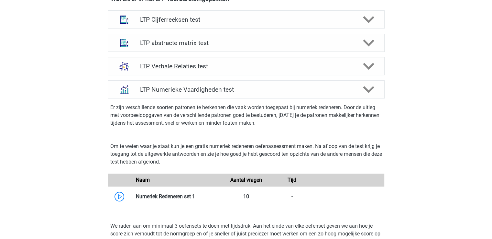
click at [270, 72] on div "LTP Verbale Relaties test" at bounding box center [246, 66] width 277 height 18
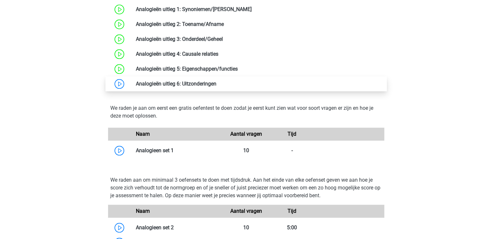
scroll to position [623, 0]
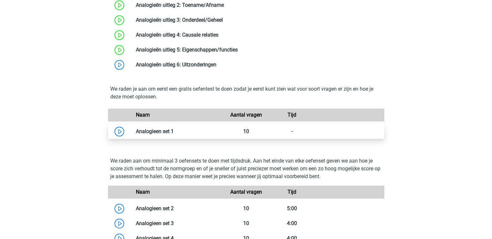
click at [174, 131] on link at bounding box center [174, 131] width 0 height 6
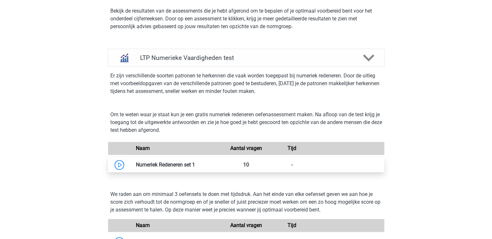
scroll to position [888, 0]
click at [195, 161] on link at bounding box center [195, 164] width 0 height 6
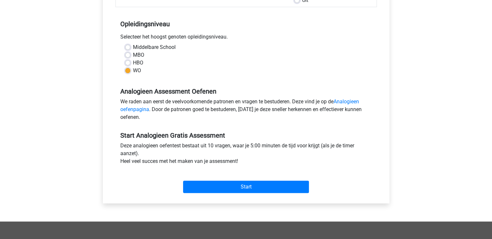
scroll to position [120, 0]
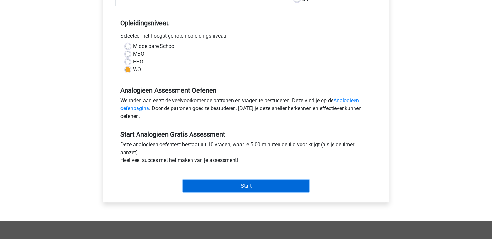
click at [194, 183] on input "Start" at bounding box center [246, 186] width 126 height 12
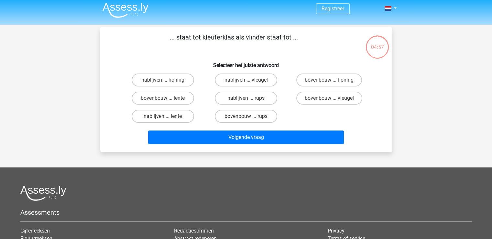
scroll to position [2, 0]
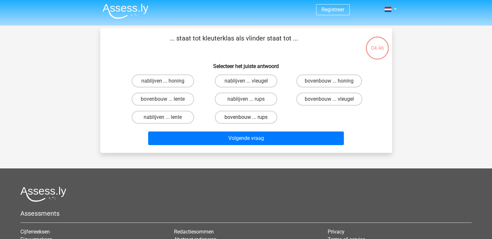
click at [222, 118] on label "bovenbouw ... rups" at bounding box center [246, 117] width 62 height 13
click at [246, 118] on input "bovenbouw ... rups" at bounding box center [248, 119] width 4 height 4
radio input "true"
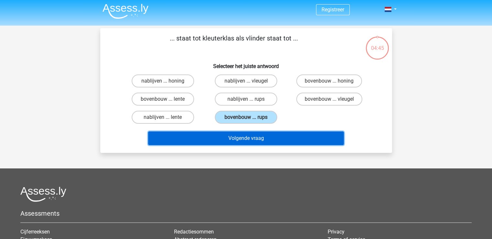
click at [235, 139] on button "Volgende vraag" at bounding box center [246, 138] width 196 height 14
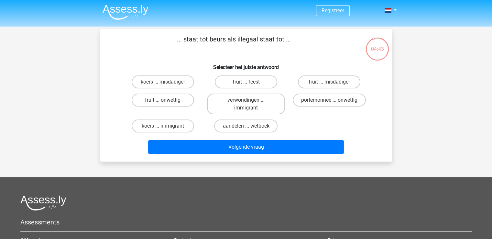
scroll to position [0, 0]
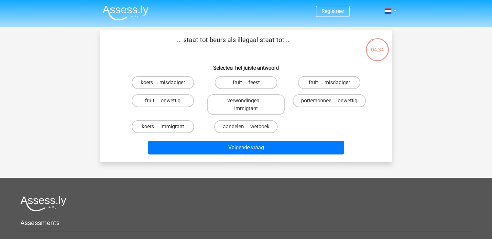
click at [185, 129] on label "koers ... immigrant" at bounding box center [163, 126] width 62 height 13
click at [167, 129] on input "koers ... immigrant" at bounding box center [165, 128] width 4 height 4
radio input "true"
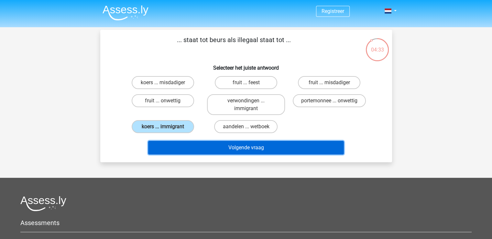
click at [203, 144] on button "Volgende vraag" at bounding box center [246, 148] width 196 height 14
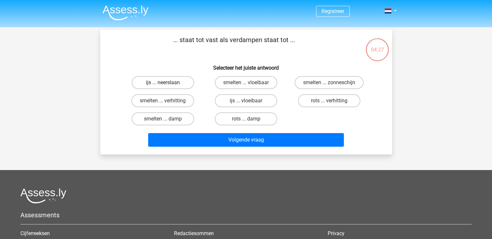
click at [186, 81] on label "ijs ... neerslaan" at bounding box center [163, 82] width 62 height 13
click at [167, 82] on input "ijs ... neerslaan" at bounding box center [165, 84] width 4 height 4
radio input "true"
click at [225, 85] on label "smelten ... vloeibaar" at bounding box center [246, 82] width 62 height 13
click at [246, 85] on input "smelten ... vloeibaar" at bounding box center [248, 84] width 4 height 4
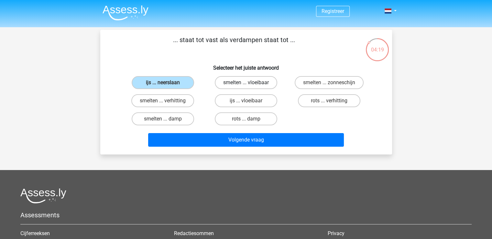
radio input "true"
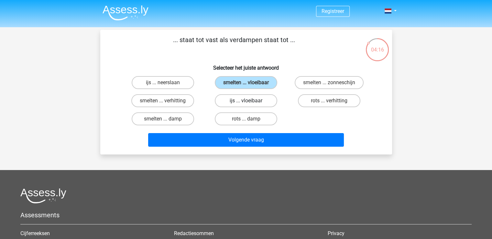
click at [229, 101] on label "ijs ... vloeibaar" at bounding box center [246, 100] width 62 height 13
click at [246, 101] on input "ijs ... vloeibaar" at bounding box center [248, 103] width 4 height 4
radio input "true"
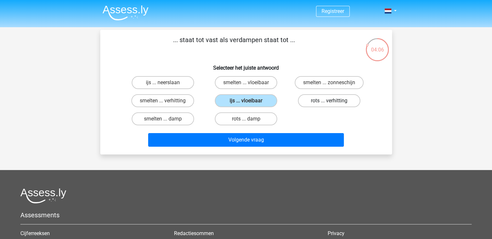
click at [306, 98] on label "rots ... verhitting" at bounding box center [329, 100] width 62 height 13
click at [329, 101] on input "rots ... verhitting" at bounding box center [331, 103] width 4 height 4
radio input "true"
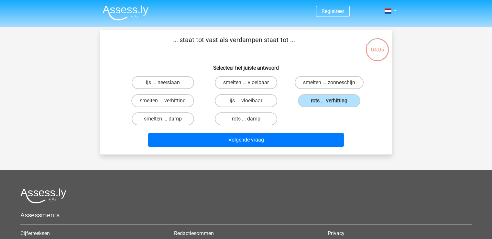
click at [291, 123] on div "ijs ... neerslaan smelten ... vloeibaar smelten ... zonneschijn smelten ... ver…" at bounding box center [246, 100] width 250 height 54
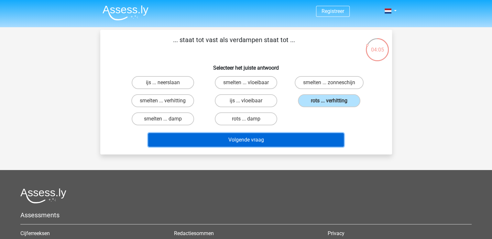
click at [283, 145] on button "Volgende vraag" at bounding box center [246, 140] width 196 height 14
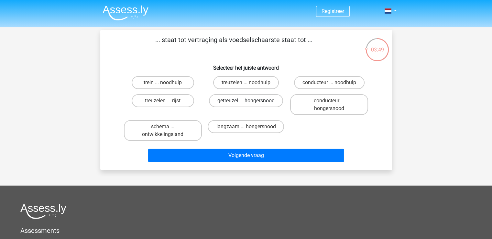
click at [239, 102] on label "getreuzel ... hongersnood" at bounding box center [246, 100] width 74 height 13
click at [246, 102] on input "getreuzel ... hongersnood" at bounding box center [248, 103] width 4 height 4
radio input "true"
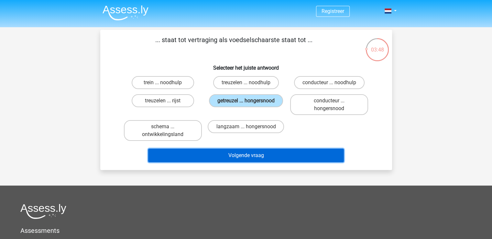
click at [236, 156] on button "Volgende vraag" at bounding box center [246, 155] width 196 height 14
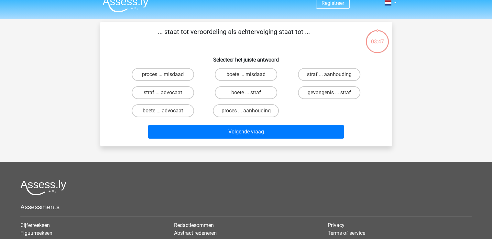
scroll to position [2, 0]
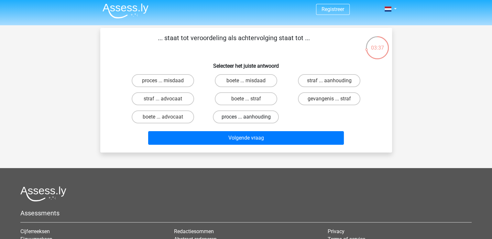
click at [261, 114] on label "proces ... aanhouding" at bounding box center [246, 116] width 66 height 13
click at [250, 117] on input "proces ... aanhouding" at bounding box center [248, 119] width 4 height 4
radio input "true"
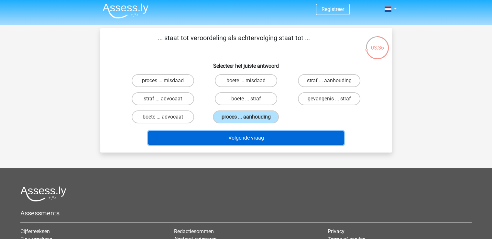
click at [259, 137] on button "Volgende vraag" at bounding box center [246, 138] width 196 height 14
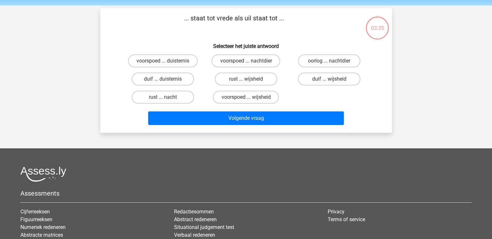
scroll to position [0, 0]
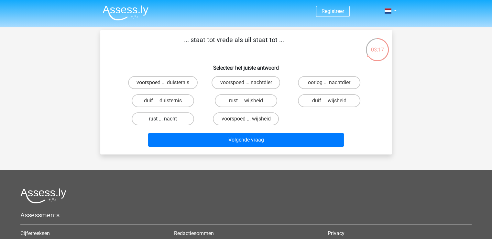
click at [184, 119] on label "rust ... nacht" at bounding box center [163, 118] width 62 height 13
click at [167, 119] on input "rust ... nacht" at bounding box center [165, 121] width 4 height 4
radio input "true"
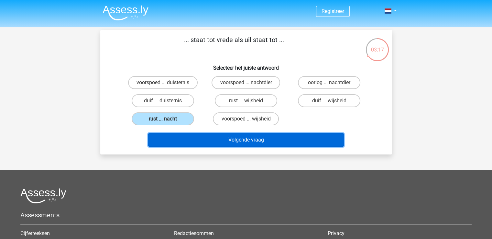
click at [206, 137] on button "Volgende vraag" at bounding box center [246, 140] width 196 height 14
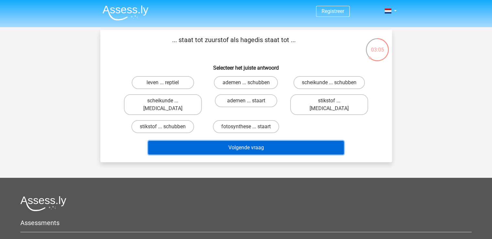
click at [221, 141] on button "Volgende vraag" at bounding box center [246, 148] width 196 height 14
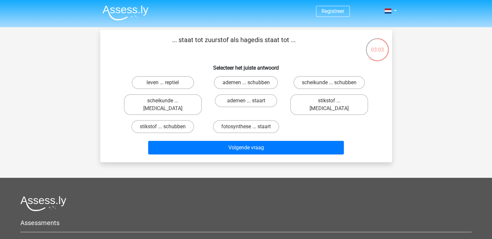
click at [202, 117] on div "stikstof ... schubben" at bounding box center [162, 126] width 83 height 18
click at [180, 83] on label "leven ... reptiel" at bounding box center [163, 82] width 62 height 13
click at [167, 83] on input "leven ... reptiel" at bounding box center [165, 84] width 4 height 4
radio input "true"
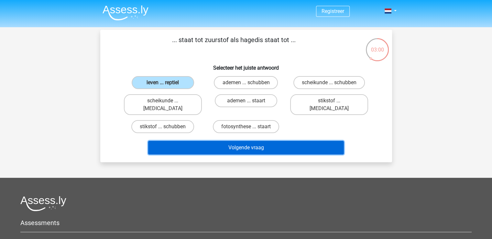
click at [224, 141] on button "Volgende vraag" at bounding box center [246, 148] width 196 height 14
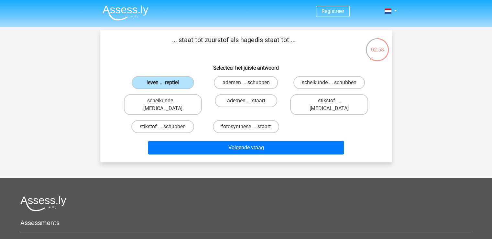
click at [174, 77] on label "leven ... reptiel" at bounding box center [163, 82] width 62 height 13
click at [167, 82] on input "leven ... reptiel" at bounding box center [165, 84] width 4 height 4
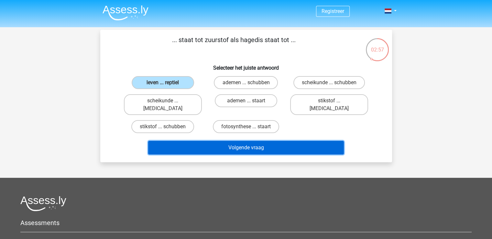
click at [210, 141] on button "Volgende vraag" at bounding box center [246, 148] width 196 height 14
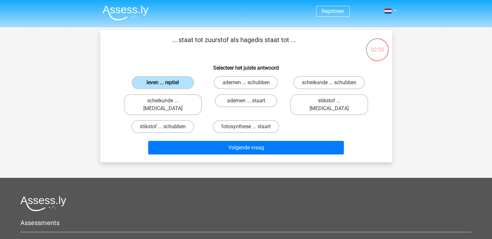
click at [165, 82] on label "leven ... reptiel" at bounding box center [163, 82] width 62 height 13
click at [165, 82] on input "leven ... reptiel" at bounding box center [165, 84] width 4 height 4
click at [161, 84] on label "leven ... reptiel" at bounding box center [163, 82] width 62 height 13
click at [163, 84] on input "leven ... reptiel" at bounding box center [165, 84] width 4 height 4
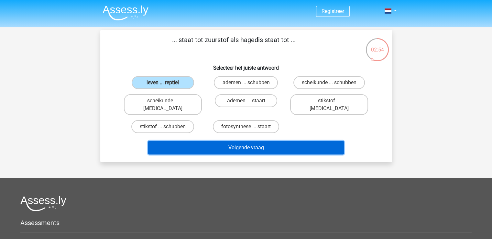
click at [189, 141] on button "Volgende vraag" at bounding box center [246, 148] width 196 height 14
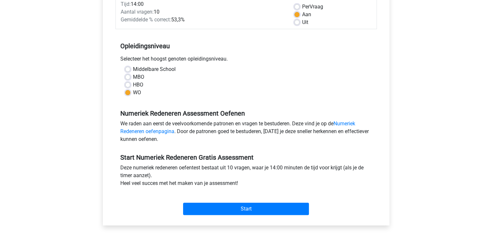
scroll to position [97, 0]
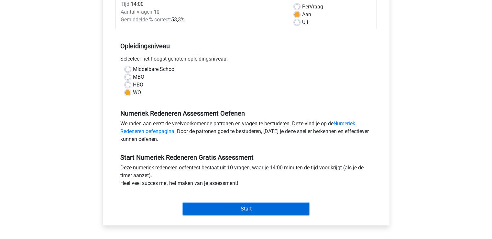
click at [220, 210] on input "Start" at bounding box center [246, 208] width 126 height 12
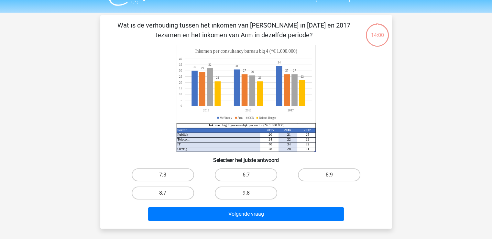
scroll to position [21, 0]
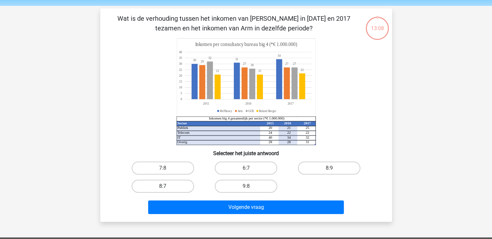
click at [190, 186] on label "8:7" at bounding box center [163, 186] width 62 height 13
click at [167, 186] on input "8:7" at bounding box center [165, 188] width 4 height 4
radio input "true"
click at [217, 187] on label "9:8" at bounding box center [246, 186] width 62 height 13
click at [246, 187] on input "9:8" at bounding box center [248, 188] width 4 height 4
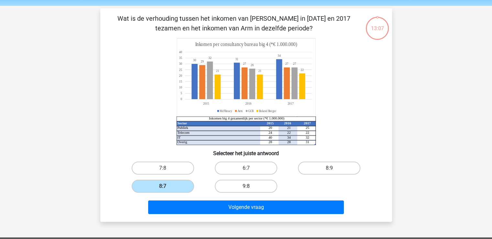
radio input "true"
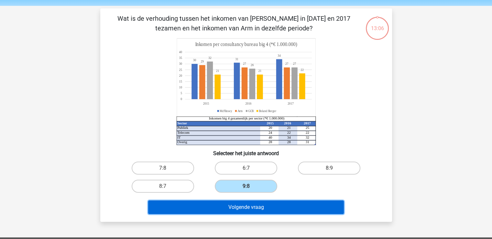
click at [220, 203] on button "Volgende vraag" at bounding box center [246, 207] width 196 height 14
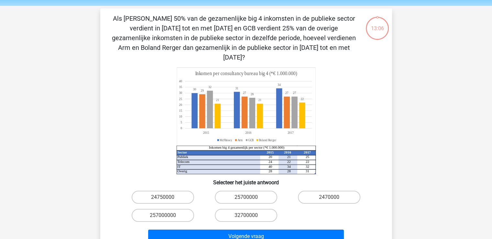
scroll to position [30, 0]
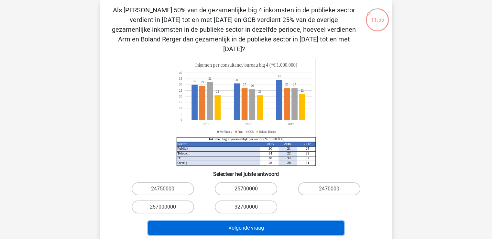
click at [268, 221] on button "Volgende vraag" at bounding box center [246, 228] width 196 height 14
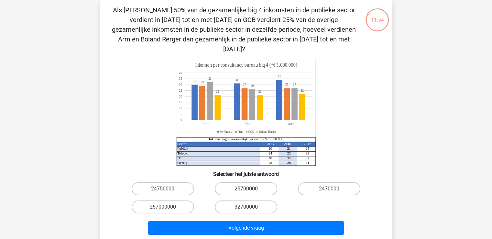
click at [232, 198] on div "32700000" at bounding box center [245, 207] width 83 height 18
click at [242, 182] on label "25700000" at bounding box center [246, 188] width 62 height 13
click at [246, 189] on input "25700000" at bounding box center [248, 191] width 4 height 4
radio input "true"
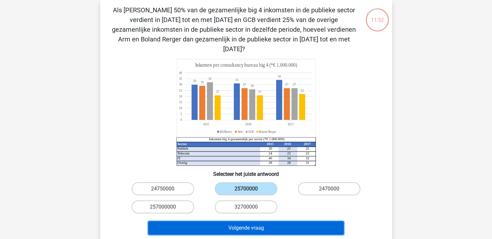
click at [242, 221] on button "Volgende vraag" at bounding box center [246, 228] width 196 height 14
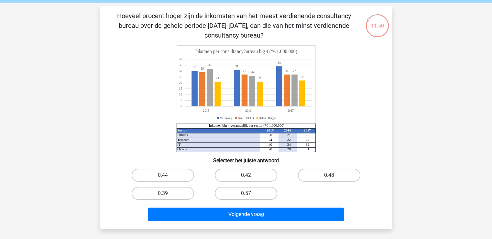
scroll to position [22, 0]
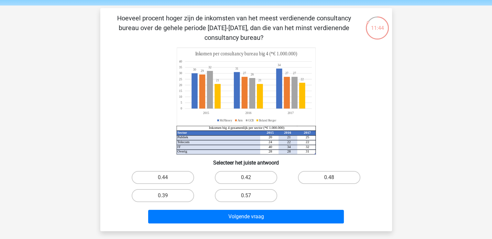
click at [330, 126] on icon "Sector 2015 2016 2017 Publiek 20 21 25 Telecom 24 22 22 IT 40 34 32 Overig 28 2…" at bounding box center [246, 101] width 261 height 107
click at [248, 172] on label "0.42" at bounding box center [246, 177] width 62 height 13
click at [248, 177] on input "0.42" at bounding box center [248, 179] width 4 height 4
radio input "true"
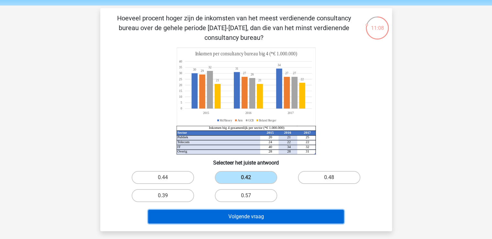
click at [251, 220] on button "Volgende vraag" at bounding box center [246, 217] width 196 height 14
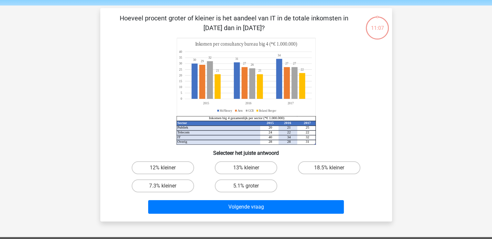
scroll to position [30, 0]
